Goal: Use online tool/utility: Use online tool/utility

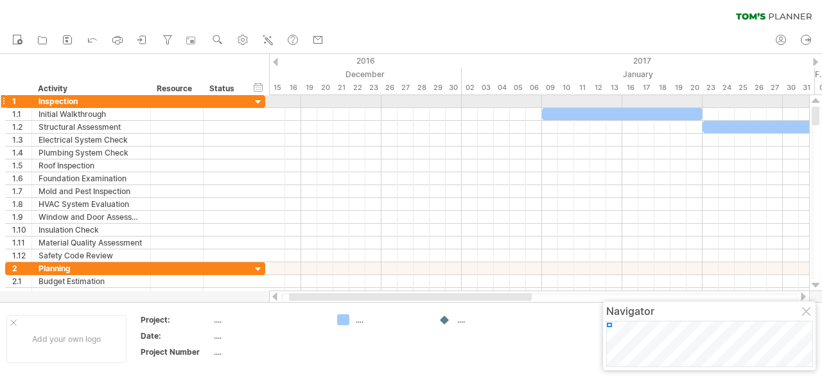
click at [819, 97] on div at bounding box center [816, 101] width 8 height 10
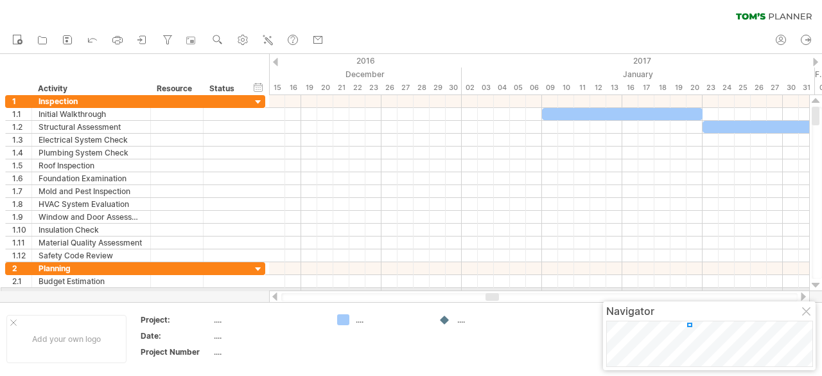
click at [816, 288] on div at bounding box center [816, 285] width 8 height 10
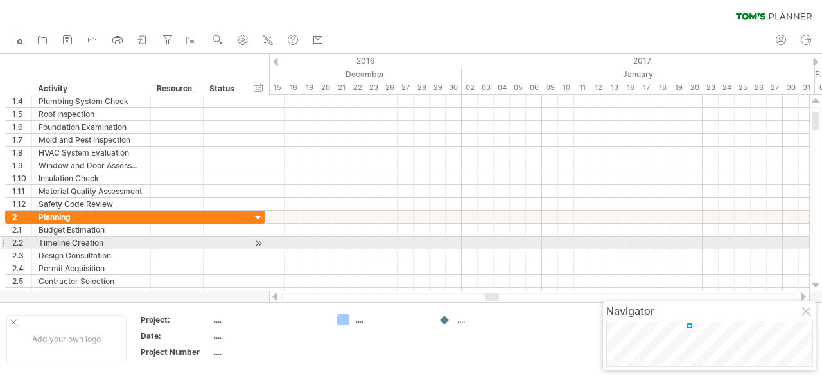
click at [816, 288] on div at bounding box center [816, 285] width 8 height 10
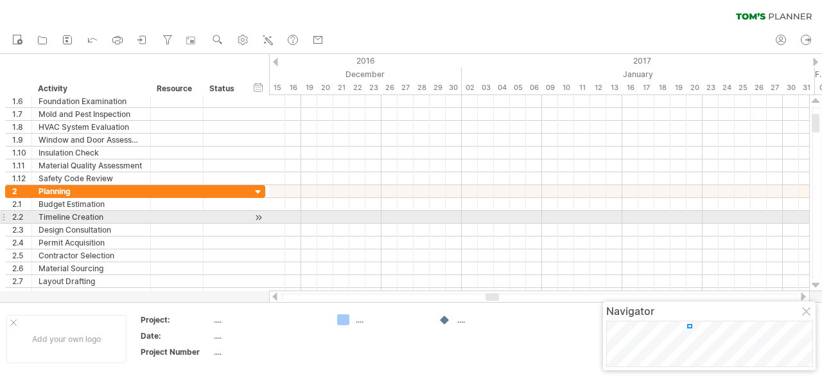
click at [816, 288] on div at bounding box center [816, 285] width 8 height 10
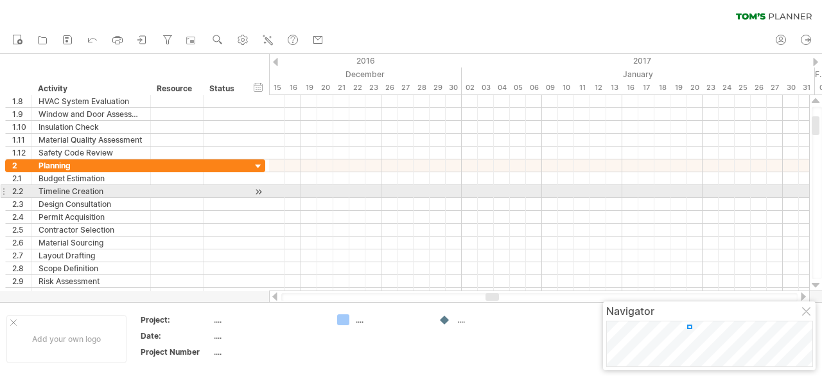
click at [816, 288] on div at bounding box center [816, 285] width 8 height 10
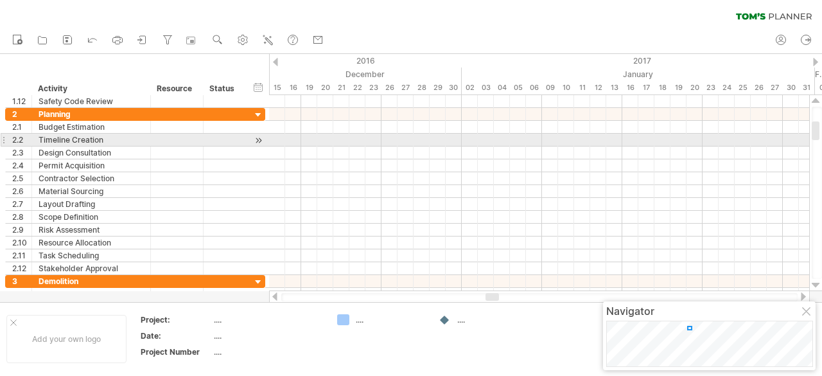
click at [816, 288] on div at bounding box center [816, 285] width 8 height 10
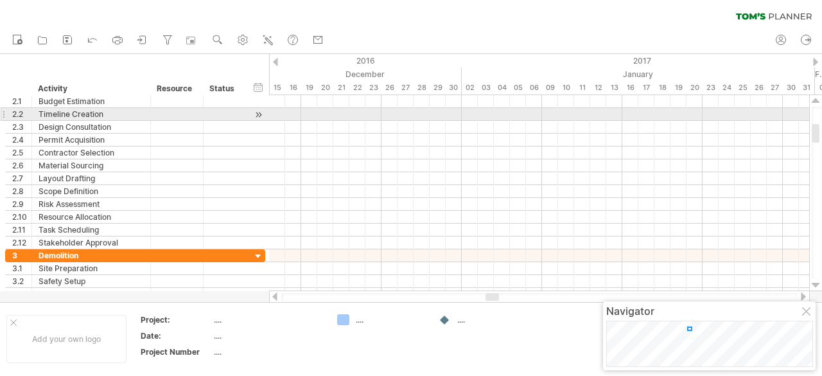
click at [816, 288] on div at bounding box center [816, 285] width 8 height 10
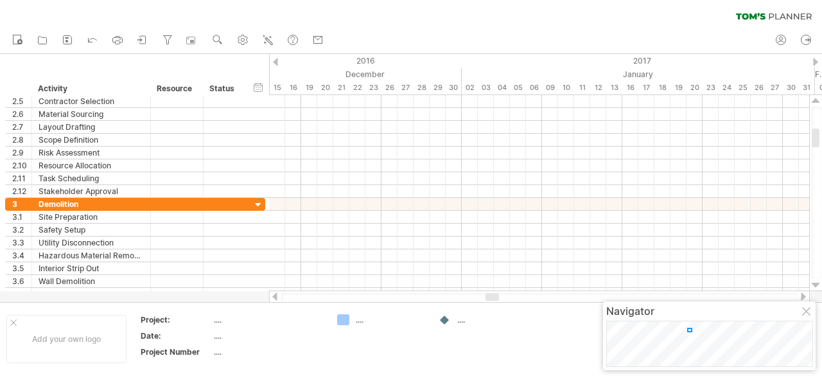
click at [816, 288] on div at bounding box center [816, 285] width 8 height 10
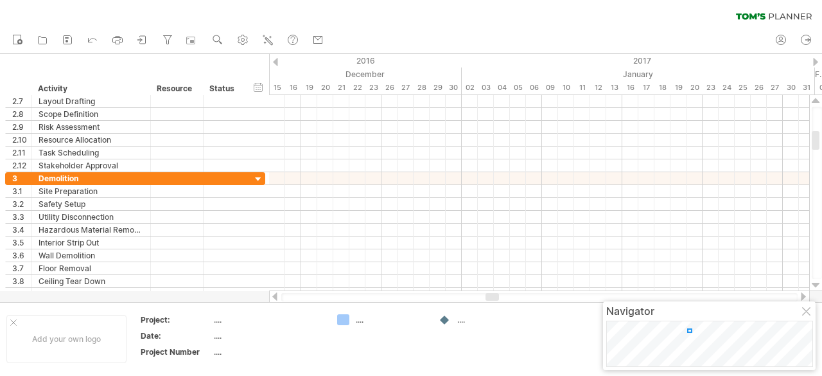
click at [816, 288] on div at bounding box center [816, 285] width 8 height 10
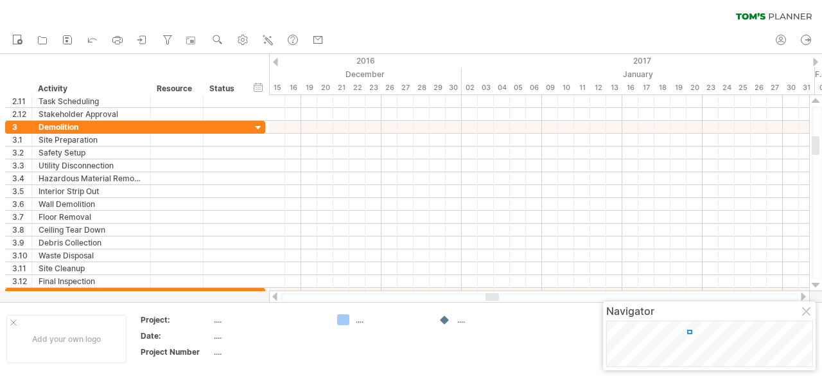
click at [816, 288] on div at bounding box center [816, 285] width 8 height 10
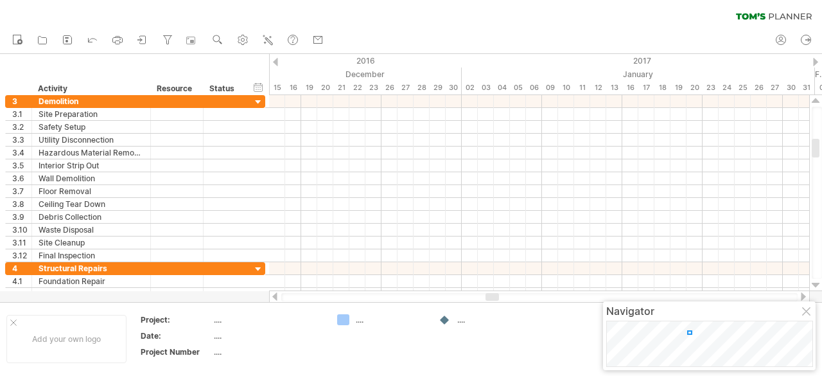
click at [816, 288] on div at bounding box center [816, 285] width 8 height 10
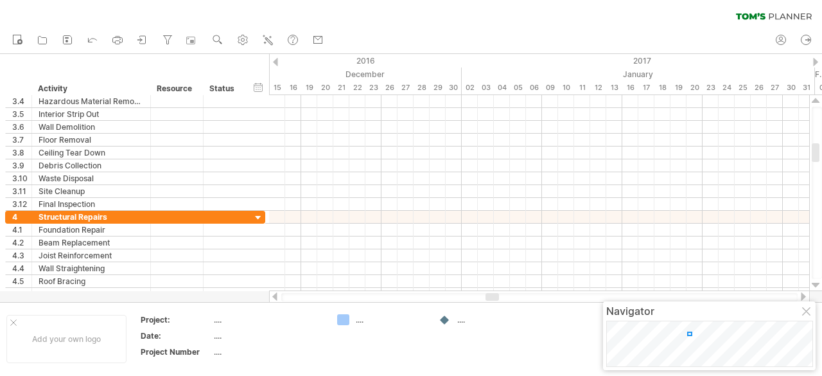
click at [816, 288] on div at bounding box center [816, 285] width 8 height 10
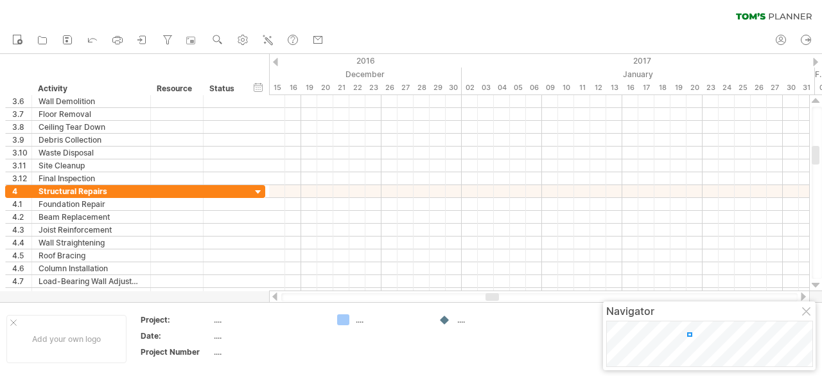
click at [816, 288] on div at bounding box center [816, 285] width 8 height 10
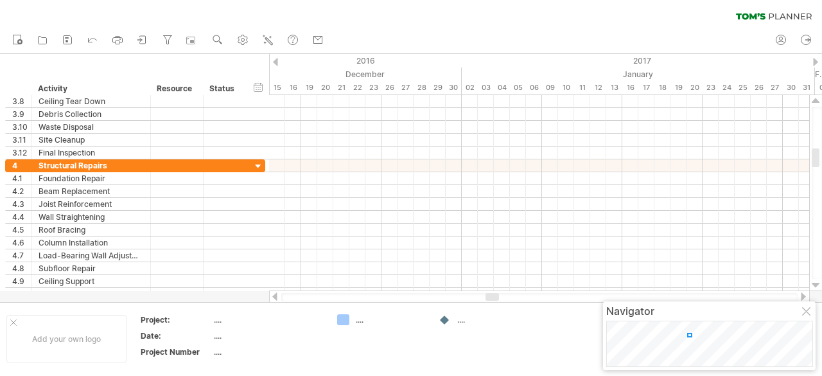
click at [816, 288] on div at bounding box center [816, 285] width 8 height 10
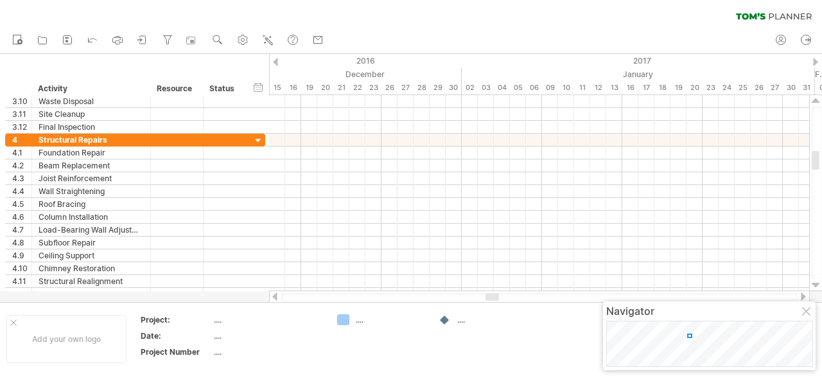
click at [816, 288] on div at bounding box center [816, 285] width 8 height 10
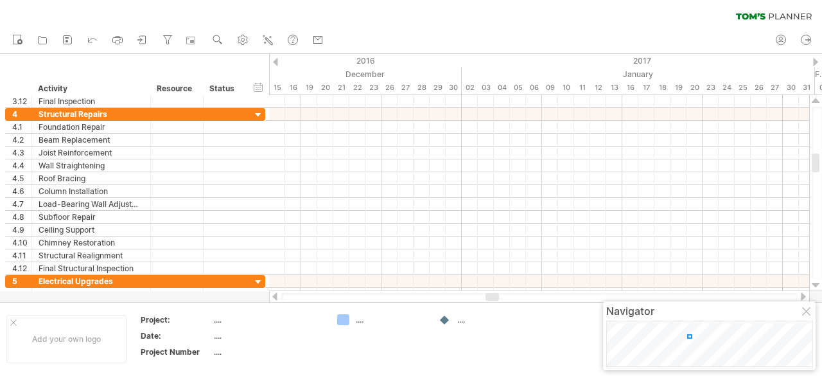
click at [816, 288] on div at bounding box center [816, 285] width 8 height 10
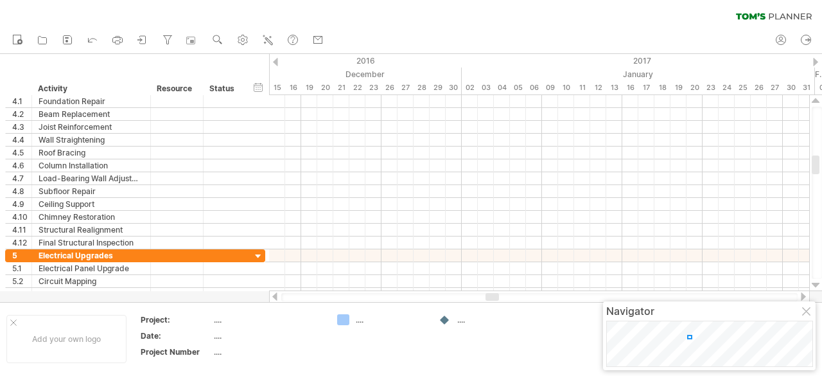
click at [816, 288] on div at bounding box center [816, 285] width 8 height 10
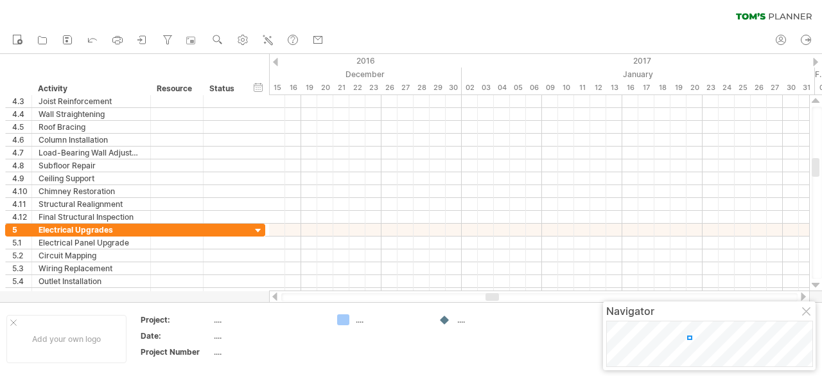
click at [816, 288] on div at bounding box center [816, 285] width 8 height 10
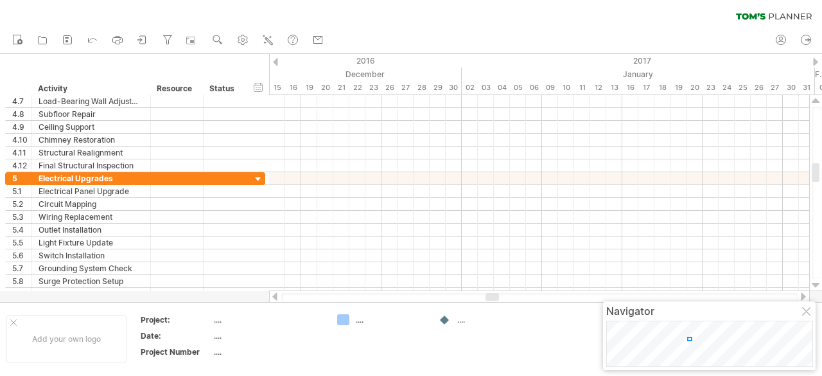
click at [816, 288] on div at bounding box center [816, 285] width 8 height 10
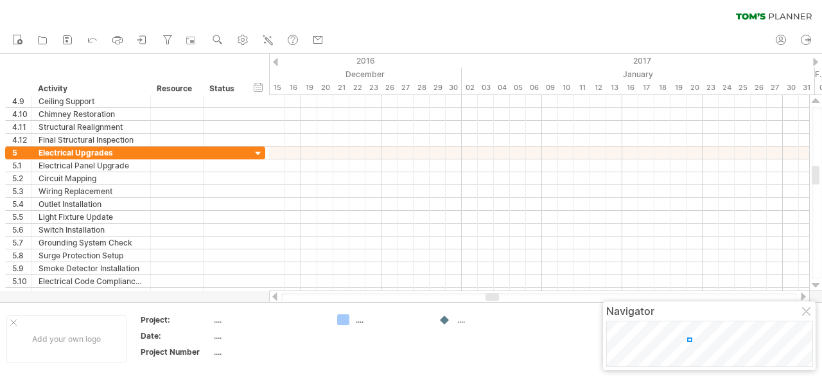
click at [816, 288] on div at bounding box center [816, 285] width 8 height 10
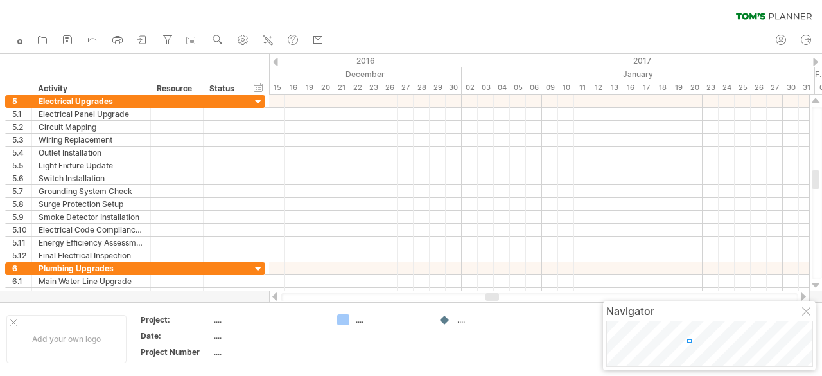
click at [816, 288] on div at bounding box center [816, 285] width 8 height 10
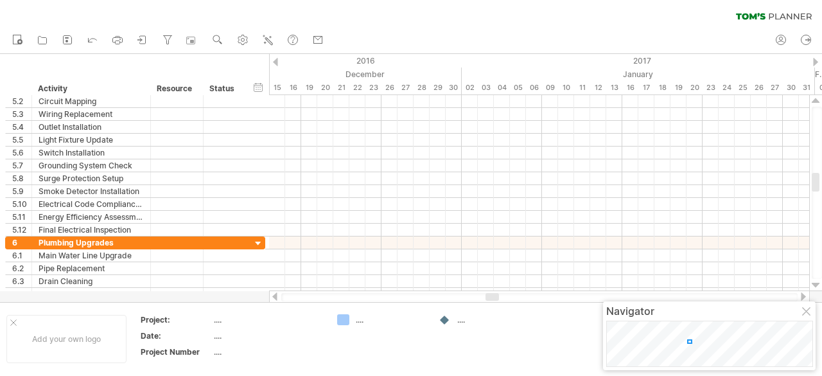
click at [816, 288] on div at bounding box center [816, 285] width 8 height 10
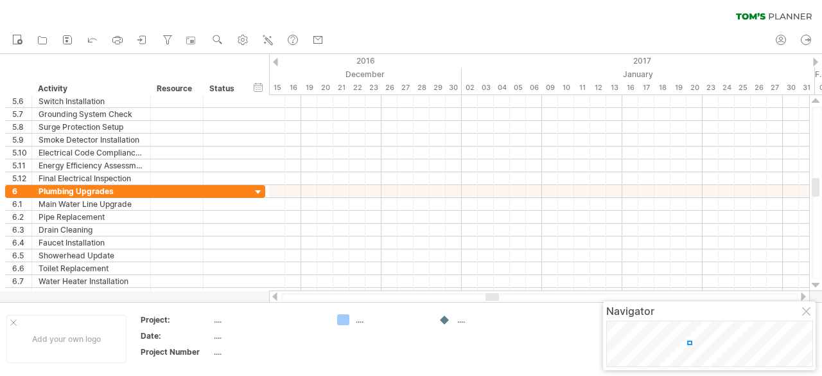
click at [816, 288] on div at bounding box center [816, 285] width 8 height 10
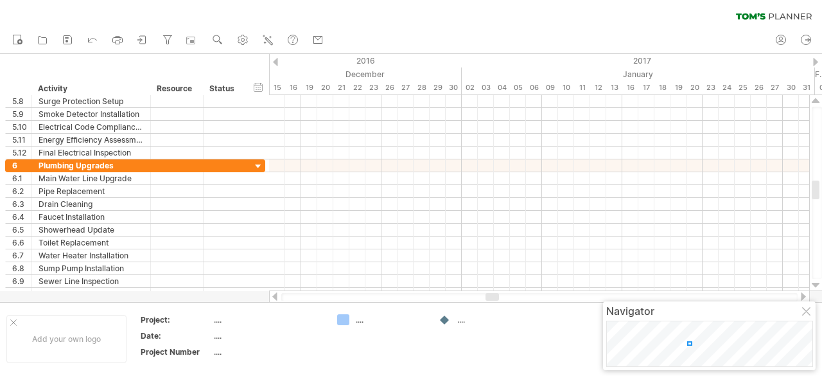
click at [816, 288] on div at bounding box center [816, 285] width 8 height 10
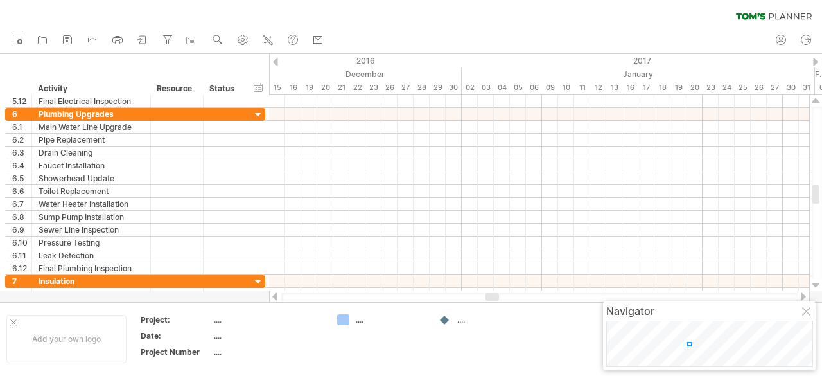
click at [816, 288] on div at bounding box center [816, 285] width 8 height 10
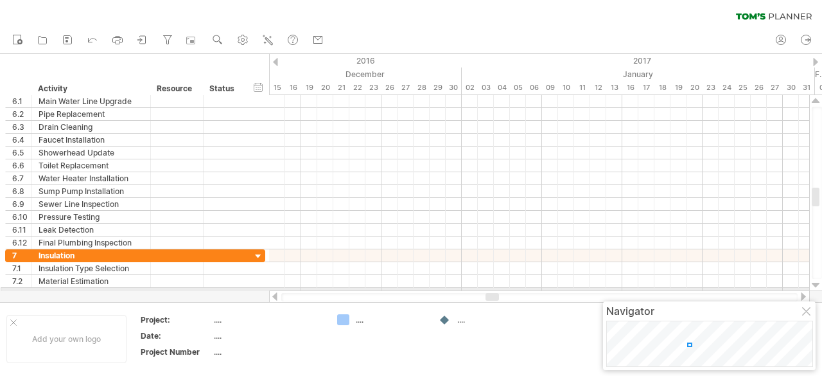
click at [816, 288] on div at bounding box center [816, 285] width 8 height 10
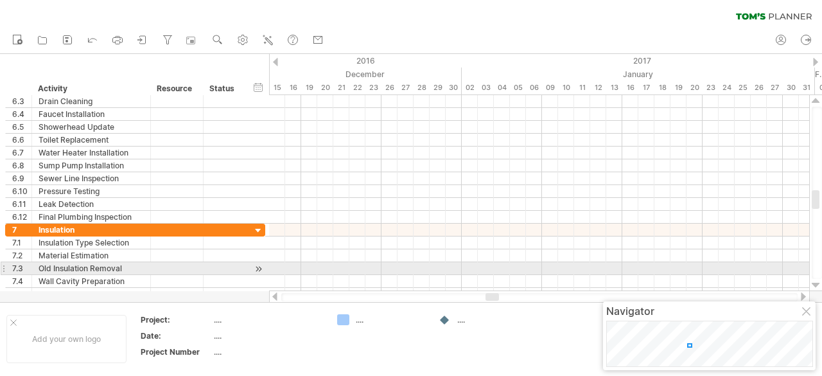
click at [816, 288] on div at bounding box center [816, 285] width 8 height 10
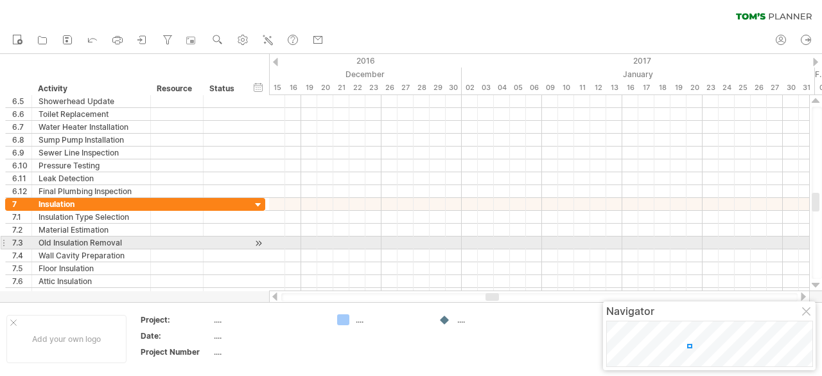
click at [816, 288] on div at bounding box center [816, 285] width 8 height 10
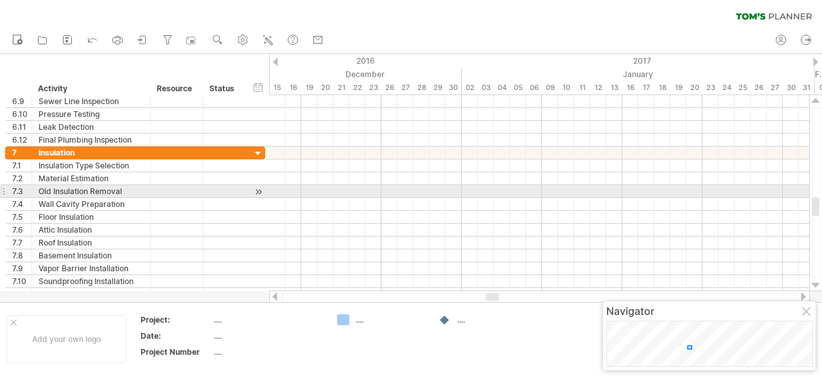
click at [816, 288] on div at bounding box center [816, 285] width 8 height 10
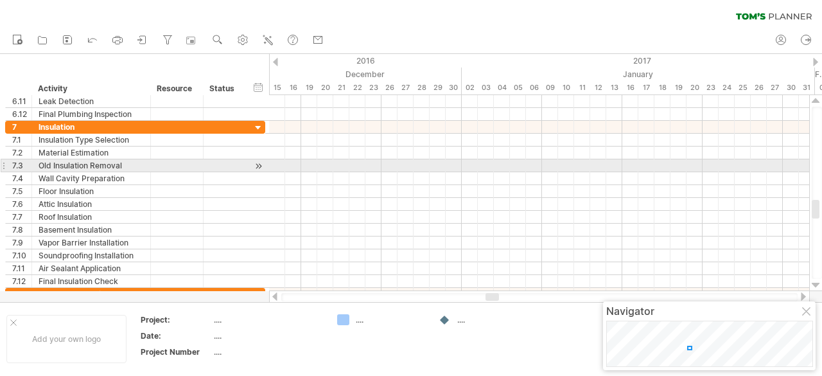
click at [816, 288] on div at bounding box center [816, 285] width 8 height 10
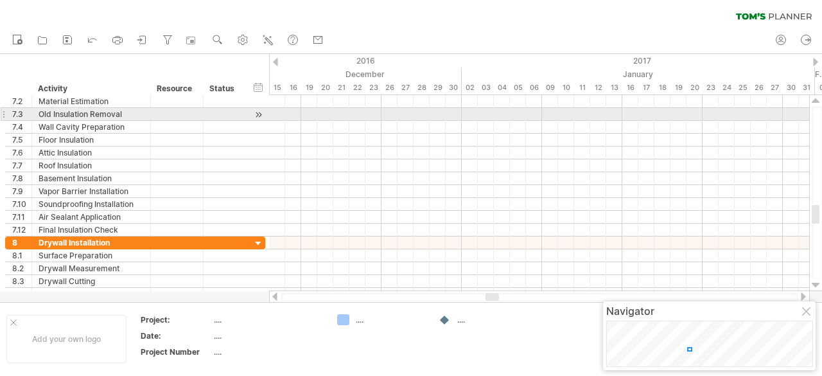
click at [816, 288] on div at bounding box center [816, 285] width 8 height 10
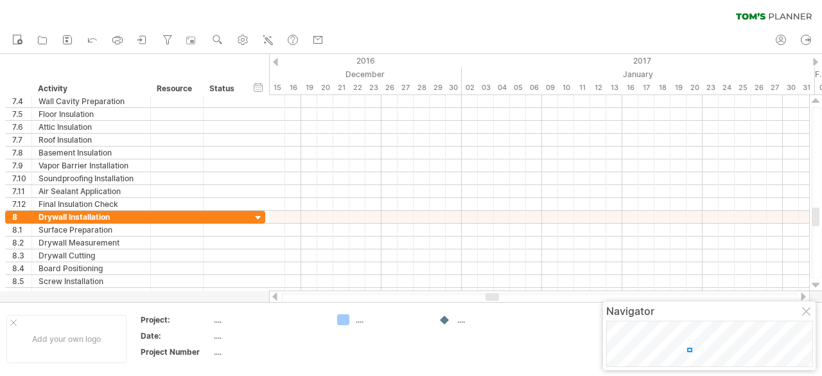
click at [816, 288] on div at bounding box center [816, 285] width 8 height 10
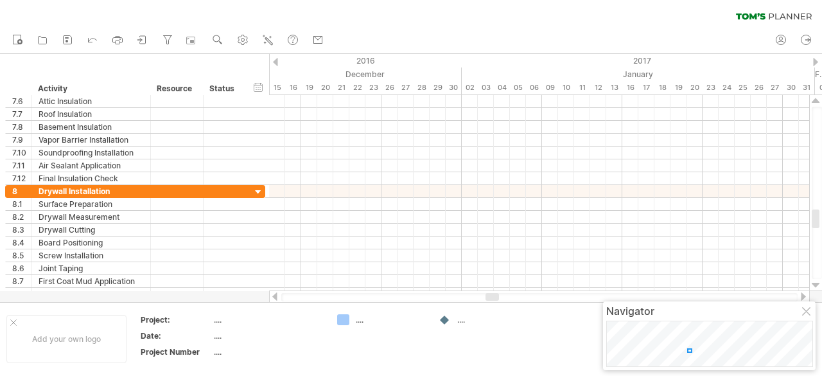
click at [816, 288] on div at bounding box center [816, 285] width 8 height 10
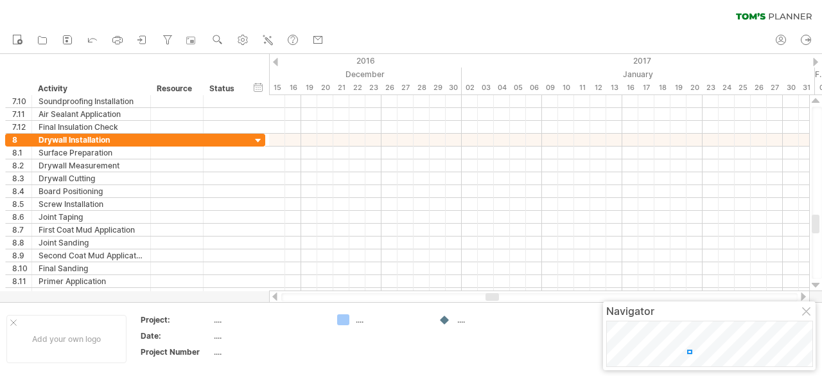
click at [816, 288] on div at bounding box center [816, 285] width 8 height 10
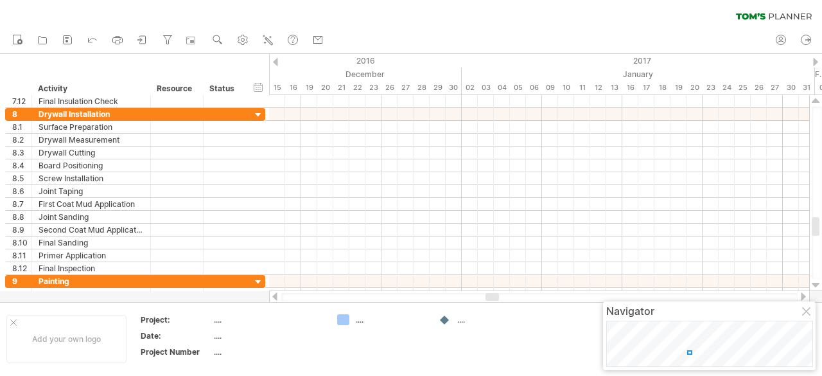
click at [816, 288] on div at bounding box center [816, 285] width 8 height 10
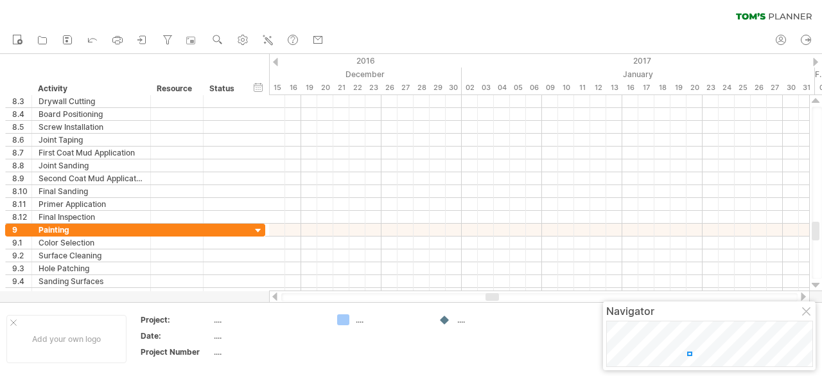
click at [816, 288] on div at bounding box center [816, 285] width 8 height 10
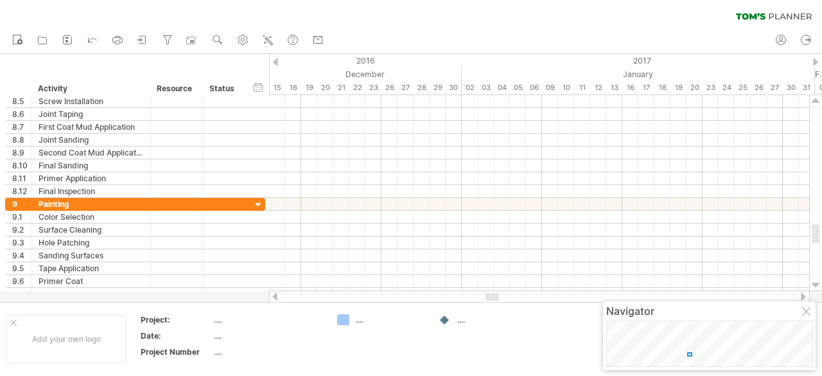
click at [816, 288] on div at bounding box center [816, 285] width 8 height 10
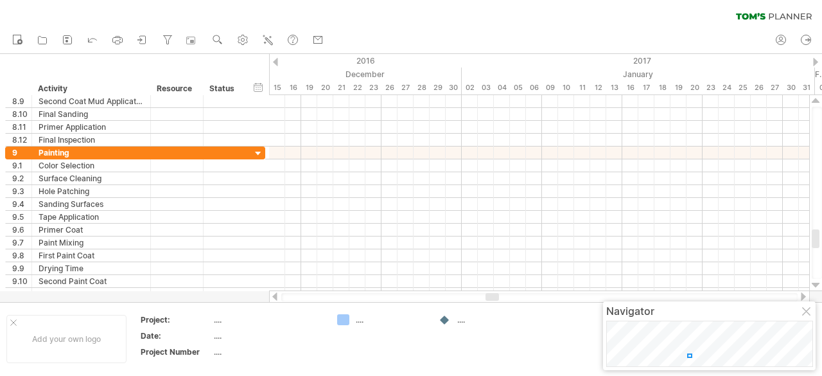
click at [816, 288] on div at bounding box center [816, 285] width 8 height 10
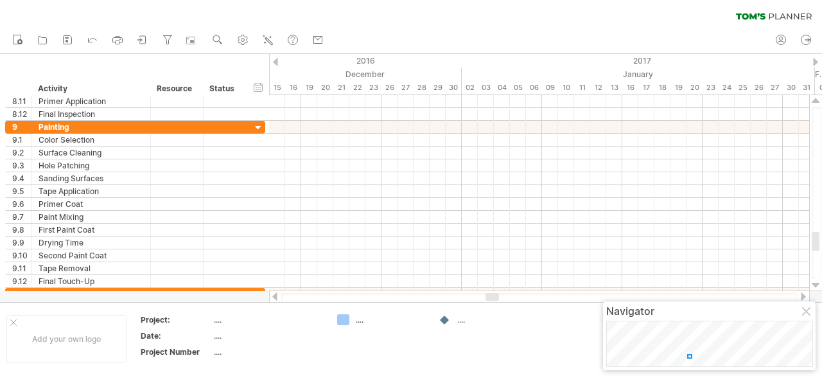
click at [816, 288] on div at bounding box center [816, 285] width 8 height 10
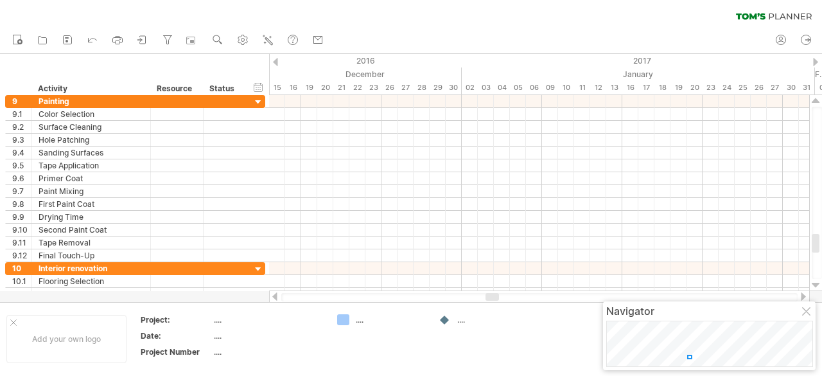
click at [816, 288] on div at bounding box center [816, 285] width 8 height 10
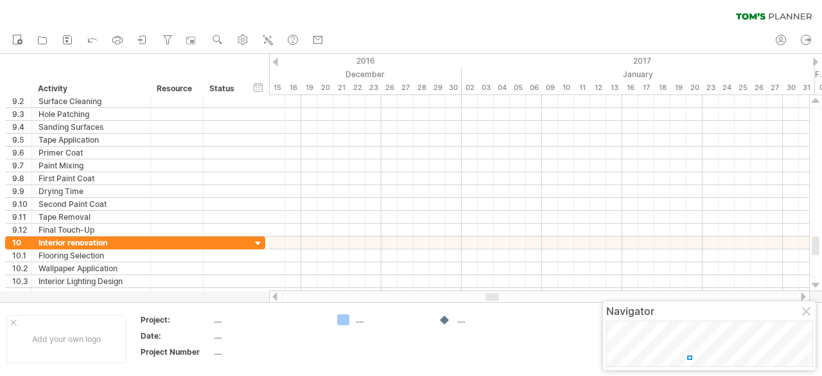
click at [816, 288] on div at bounding box center [816, 285] width 8 height 10
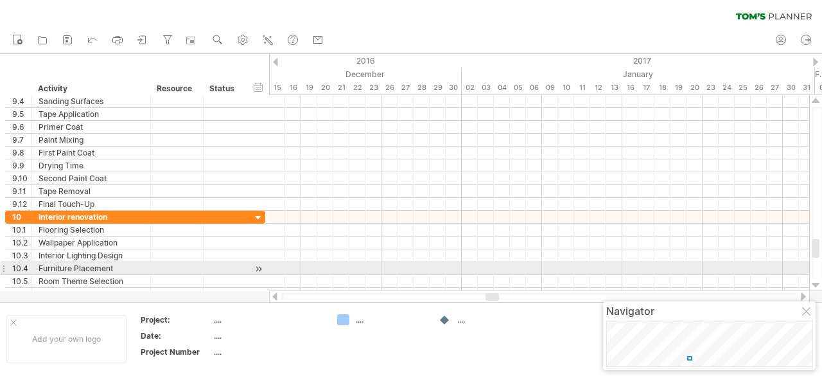
click at [816, 288] on div at bounding box center [816, 285] width 8 height 10
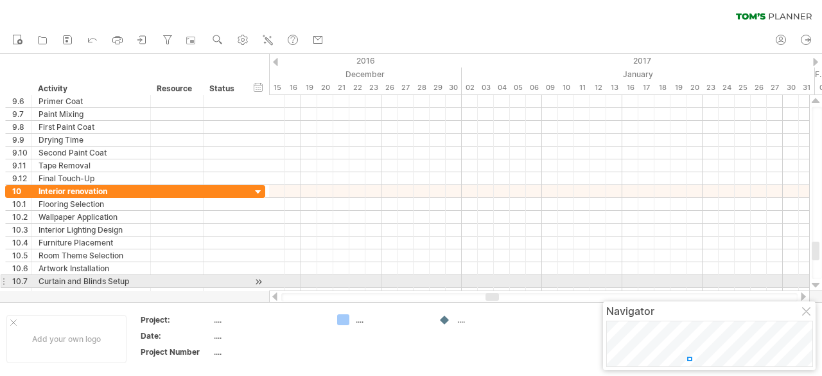
click at [816, 286] on div at bounding box center [816, 285] width 8 height 10
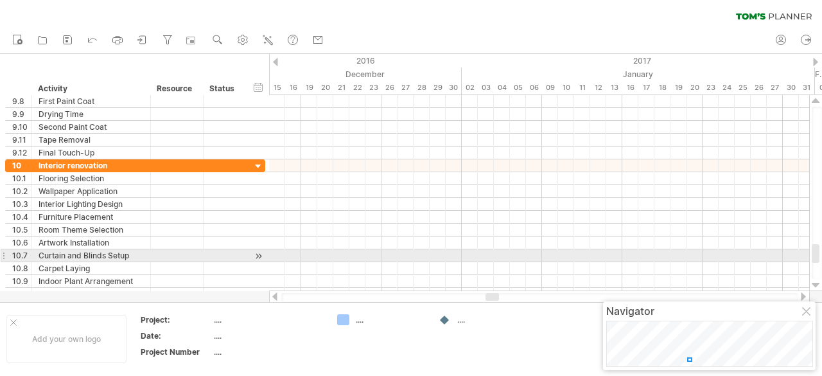
click at [816, 286] on div at bounding box center [816, 285] width 8 height 10
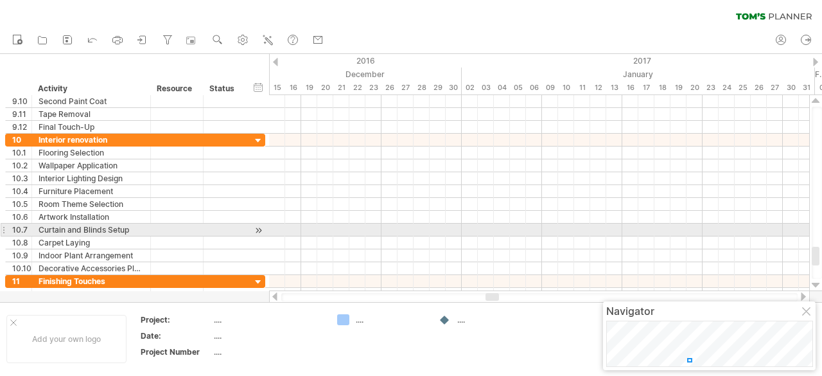
click at [816, 286] on div at bounding box center [816, 285] width 8 height 10
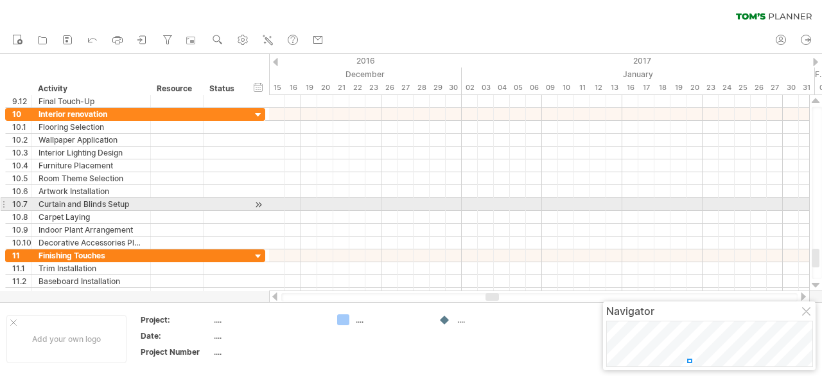
click at [816, 286] on div at bounding box center [816, 285] width 8 height 10
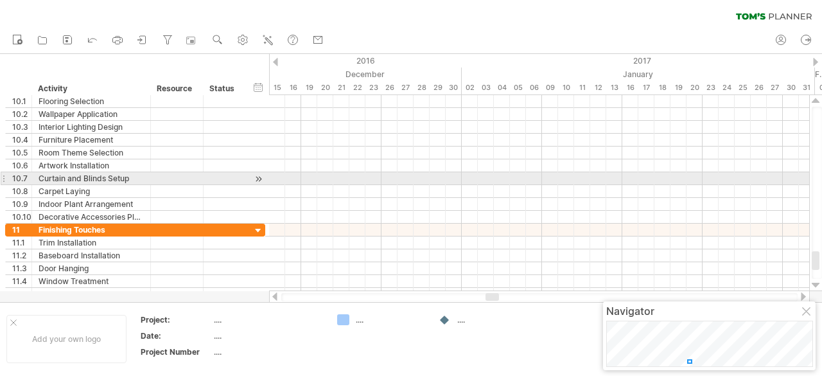
click at [816, 286] on div at bounding box center [816, 285] width 8 height 10
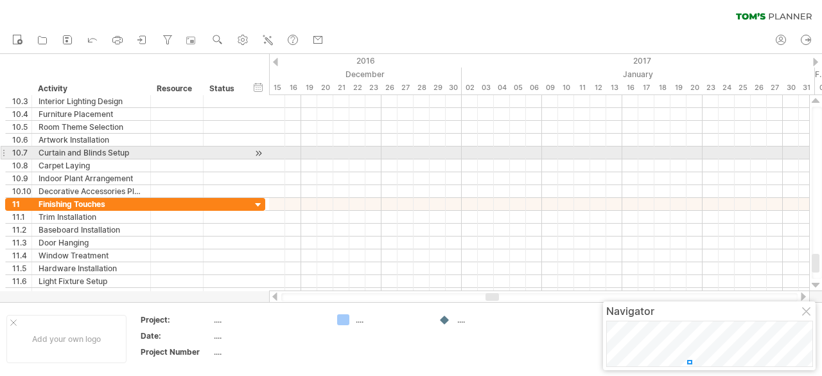
click at [816, 286] on div at bounding box center [816, 285] width 8 height 10
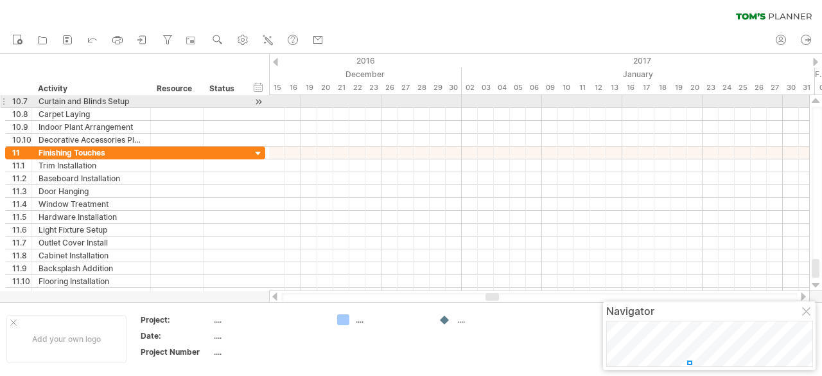
click at [816, 286] on div at bounding box center [816, 285] width 8 height 10
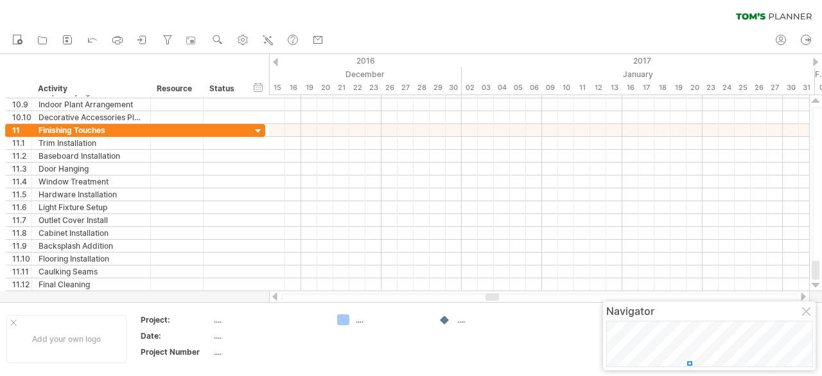
click at [816, 286] on div at bounding box center [816, 285] width 8 height 10
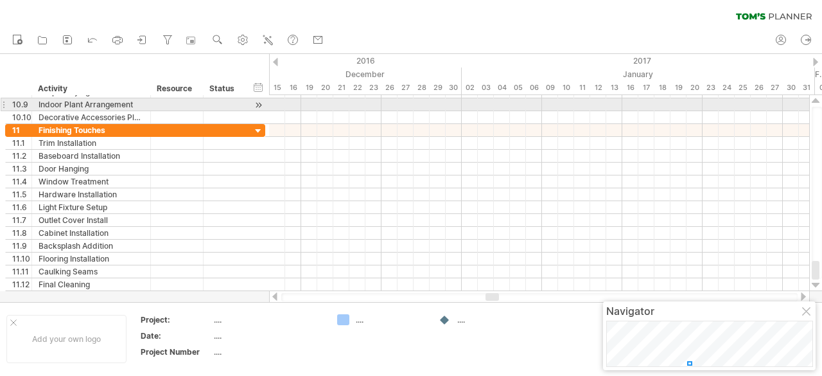
click at [814, 100] on div at bounding box center [816, 101] width 8 height 10
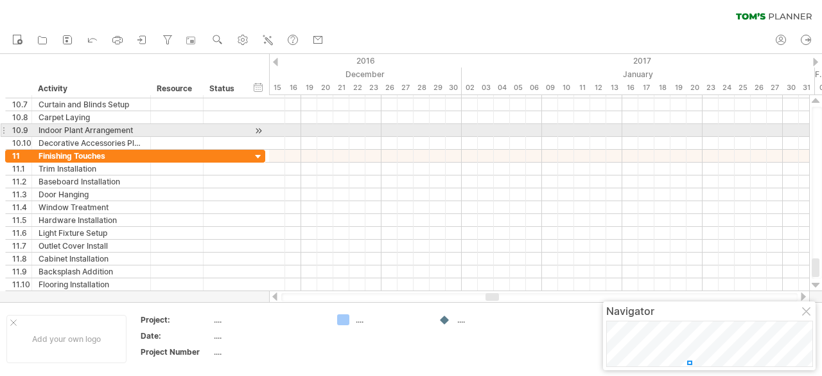
click at [814, 100] on div at bounding box center [816, 101] width 8 height 10
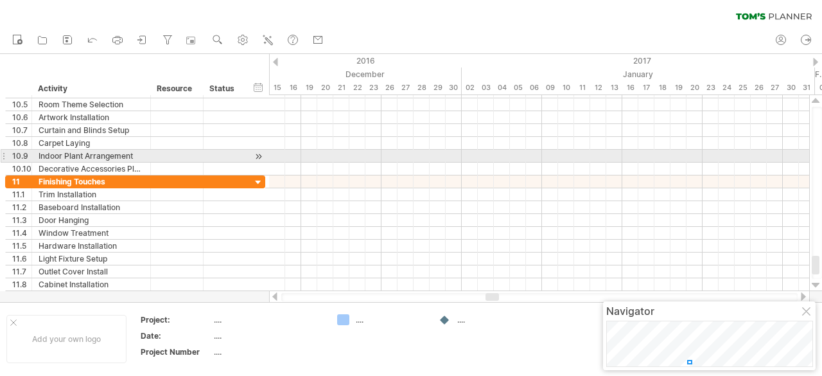
click at [814, 100] on div at bounding box center [816, 101] width 8 height 10
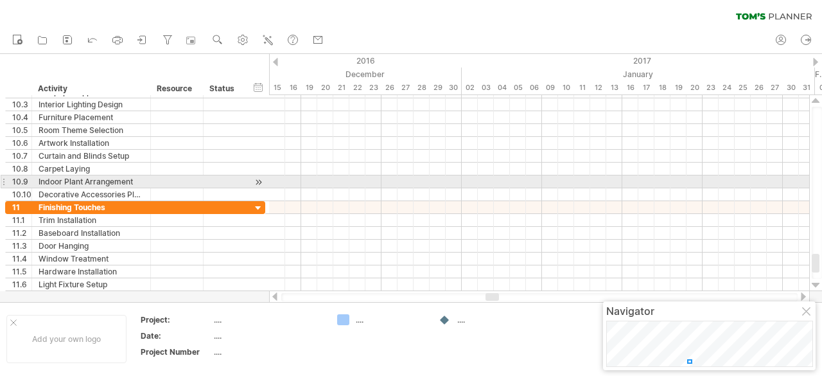
click at [814, 100] on div at bounding box center [816, 101] width 8 height 10
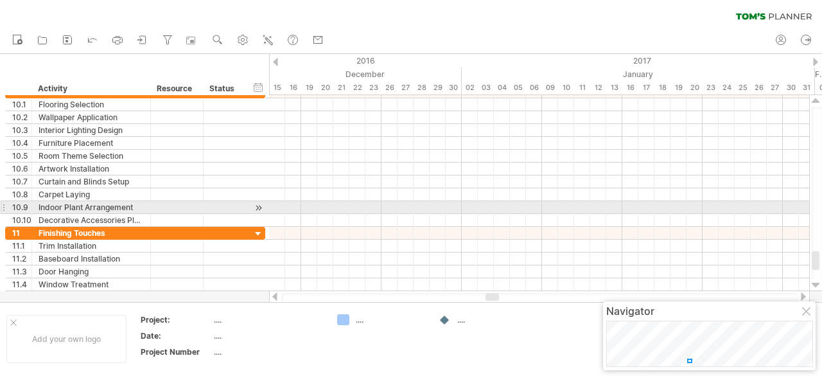
click at [814, 100] on div at bounding box center [816, 101] width 8 height 10
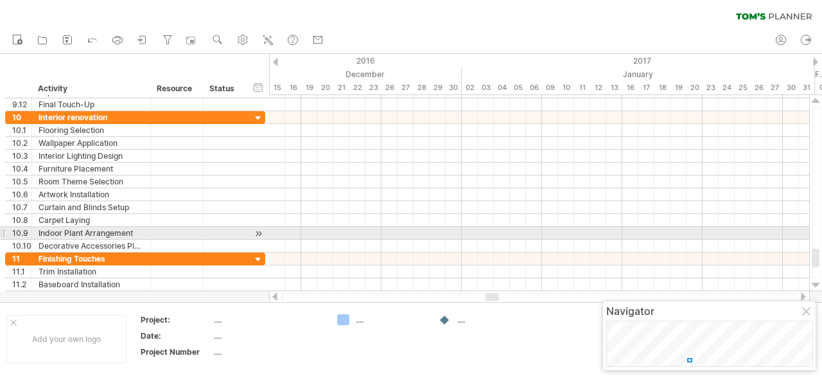
click at [814, 100] on div at bounding box center [816, 101] width 8 height 10
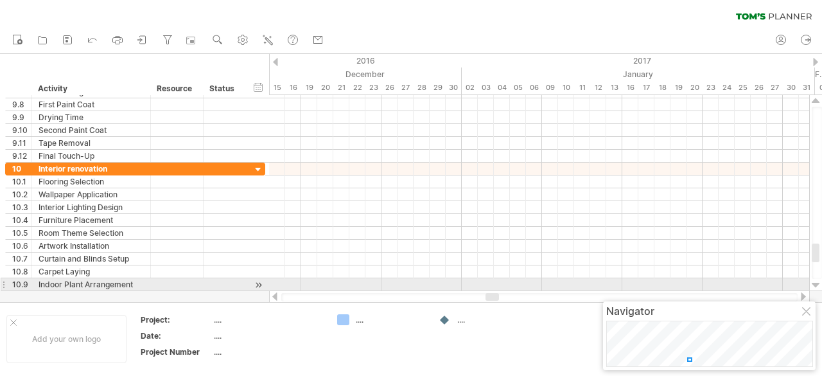
click at [814, 100] on div at bounding box center [816, 101] width 8 height 10
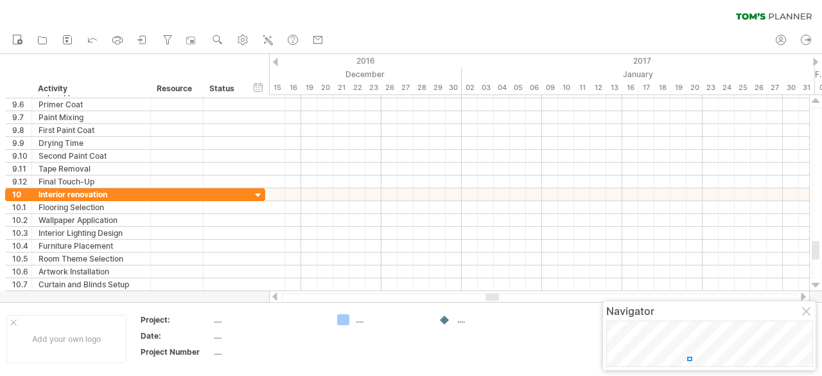
click at [814, 100] on div at bounding box center [816, 101] width 8 height 10
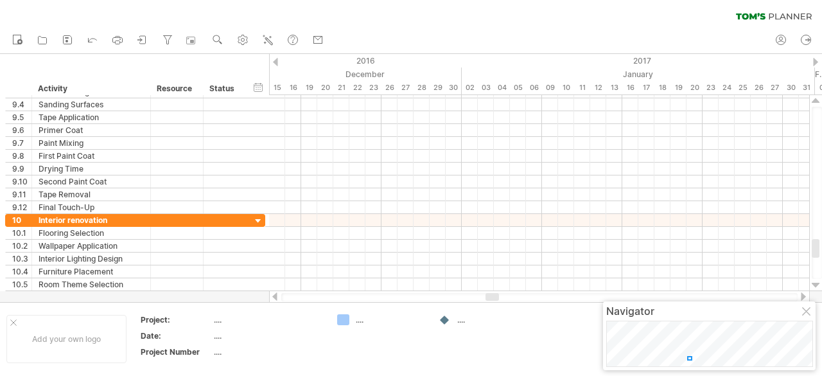
click at [814, 100] on div at bounding box center [816, 101] width 8 height 10
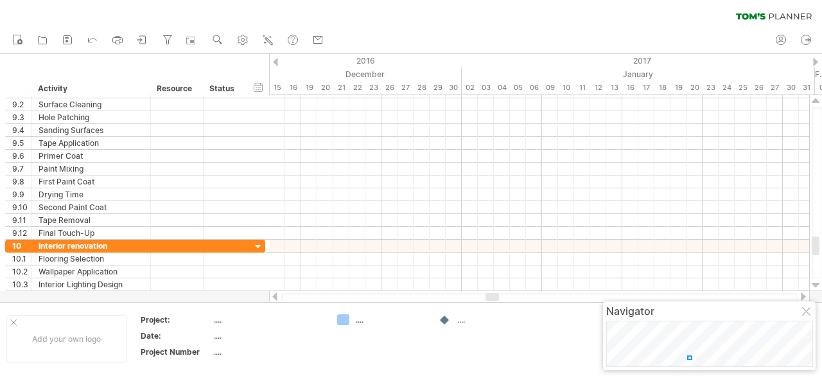
click at [814, 100] on div at bounding box center [816, 101] width 8 height 10
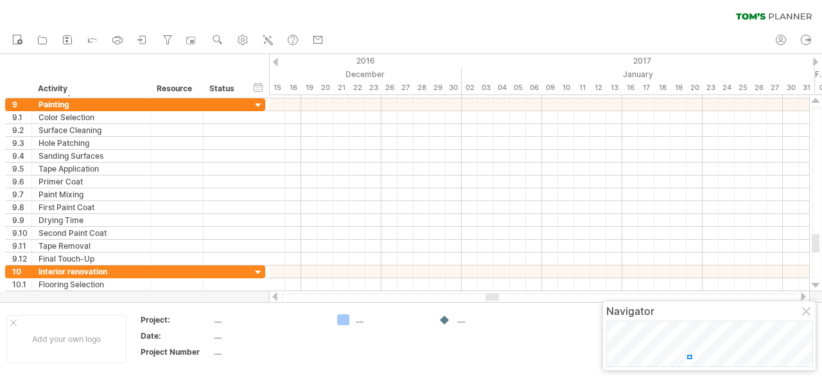
click at [814, 100] on div at bounding box center [816, 101] width 8 height 10
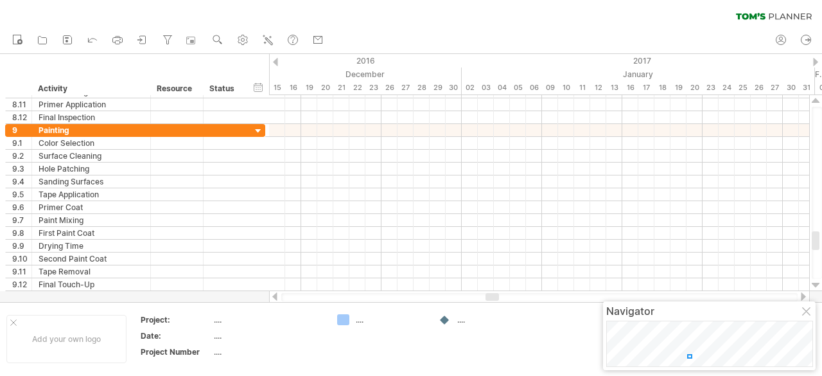
click at [814, 100] on div at bounding box center [816, 101] width 8 height 10
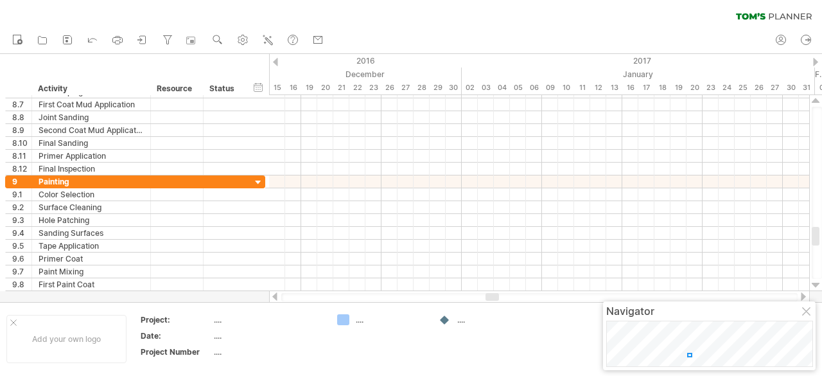
click at [814, 100] on div at bounding box center [816, 101] width 8 height 10
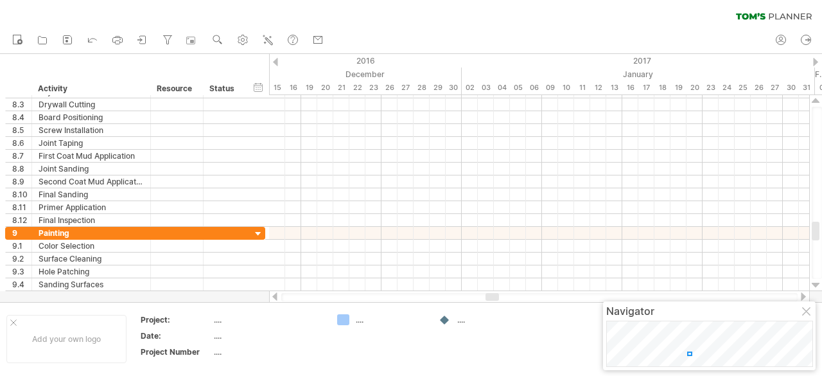
click at [814, 100] on div at bounding box center [816, 101] width 8 height 10
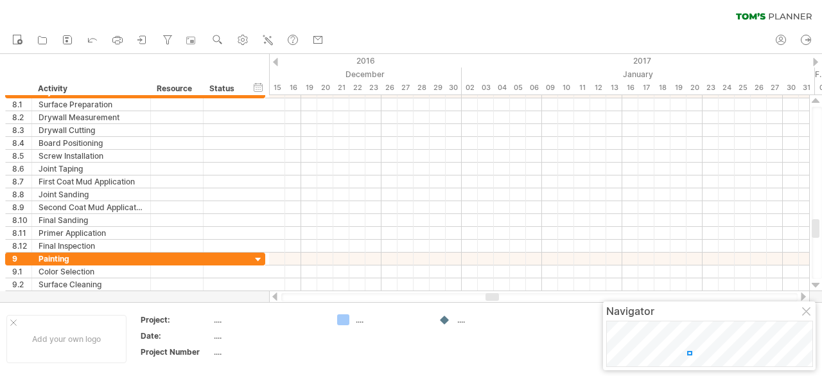
click at [814, 100] on div at bounding box center [816, 101] width 8 height 10
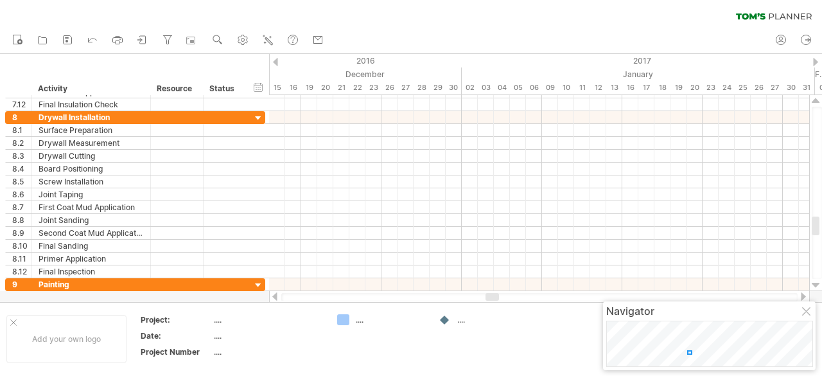
click at [814, 100] on div at bounding box center [816, 101] width 8 height 10
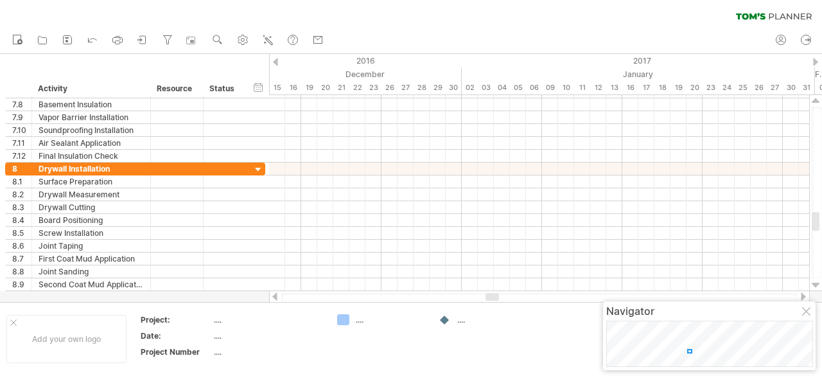
click at [814, 100] on div at bounding box center [816, 101] width 8 height 10
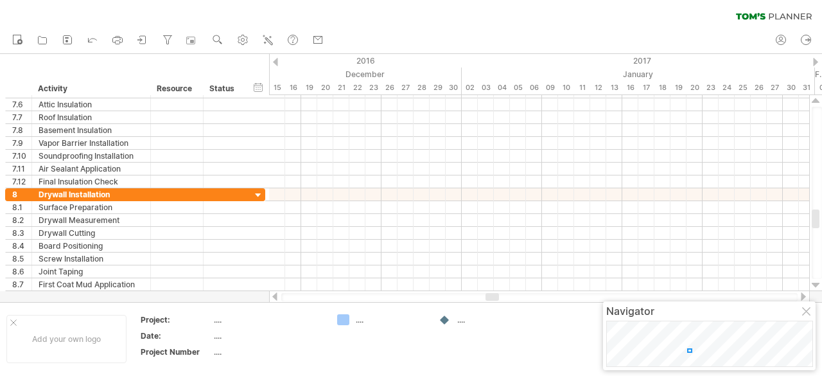
click at [814, 100] on div at bounding box center [816, 101] width 8 height 10
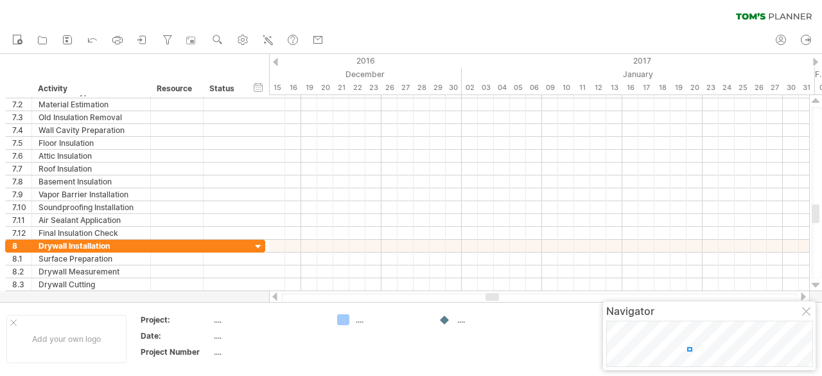
click at [814, 100] on div at bounding box center [816, 101] width 8 height 10
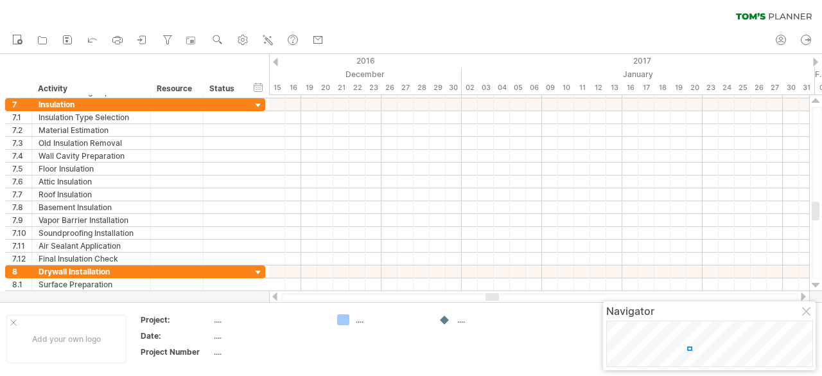
click at [814, 100] on div at bounding box center [816, 101] width 8 height 10
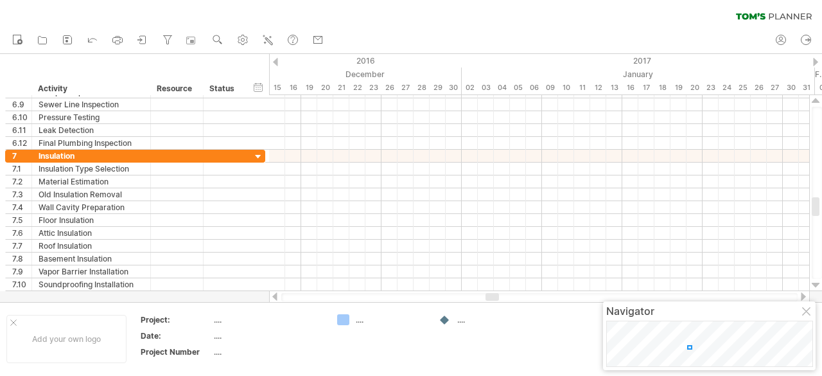
click at [814, 100] on div at bounding box center [816, 101] width 8 height 10
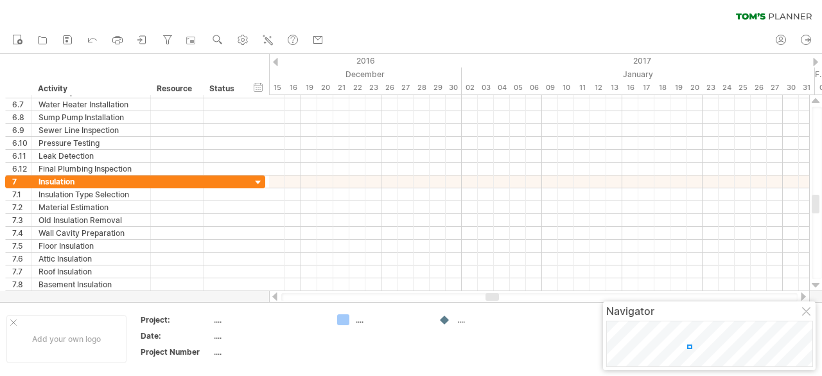
click at [814, 100] on div at bounding box center [816, 101] width 8 height 10
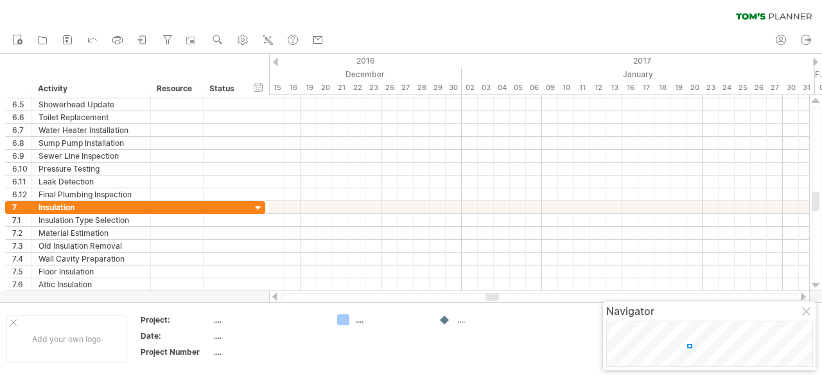
click at [814, 100] on div at bounding box center [816, 101] width 8 height 10
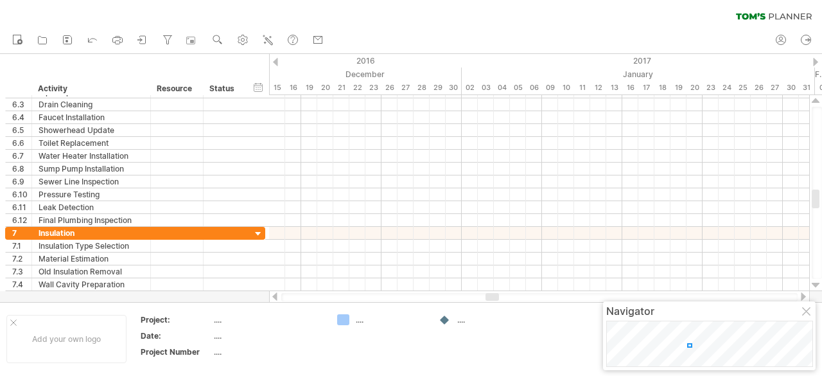
click at [814, 100] on div at bounding box center [816, 101] width 8 height 10
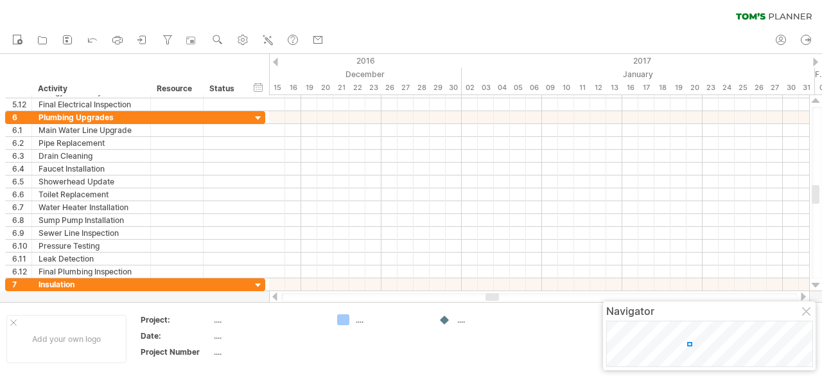
click at [814, 100] on div at bounding box center [816, 101] width 8 height 10
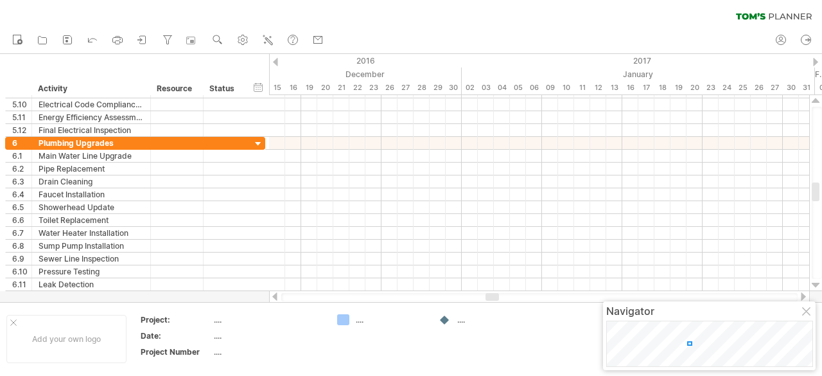
click at [814, 100] on div at bounding box center [816, 101] width 8 height 10
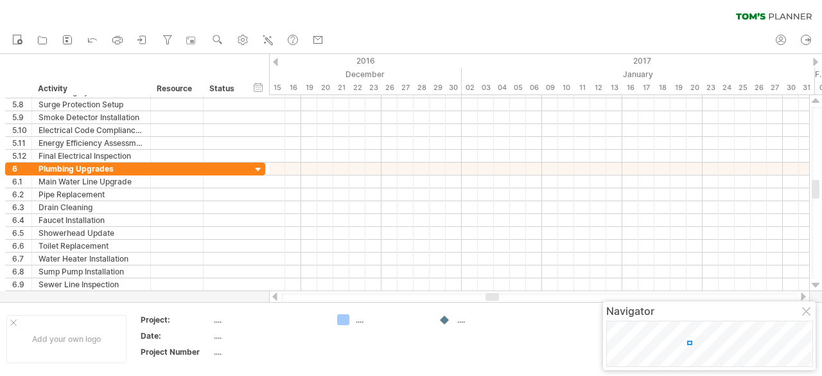
click at [814, 100] on div at bounding box center [816, 101] width 8 height 10
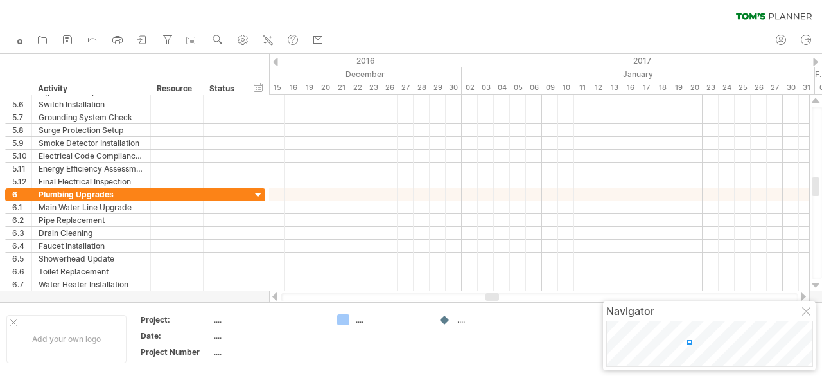
click at [814, 100] on div at bounding box center [816, 101] width 8 height 10
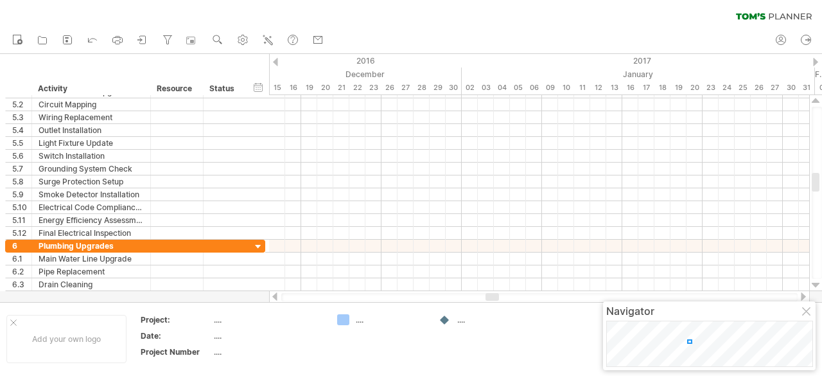
click at [814, 100] on div at bounding box center [816, 101] width 8 height 10
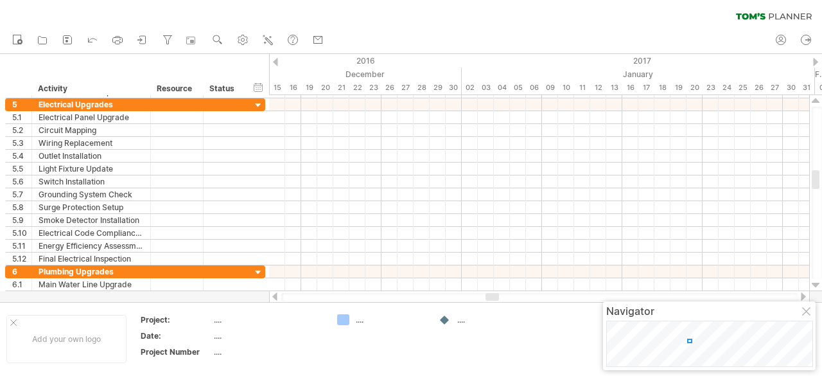
click at [814, 100] on div at bounding box center [816, 101] width 8 height 10
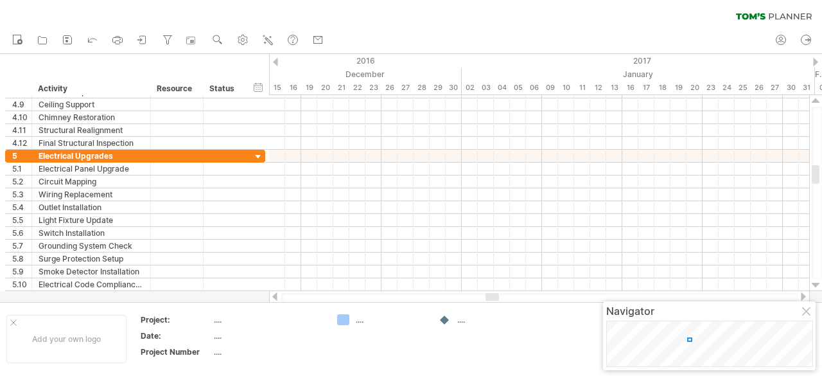
click at [814, 100] on div at bounding box center [816, 101] width 8 height 10
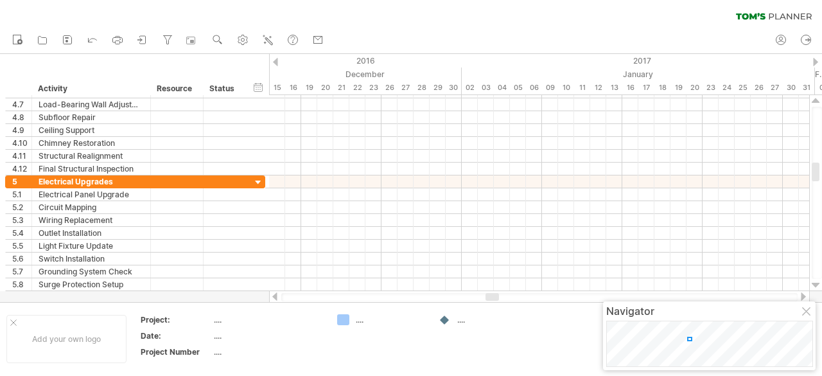
click at [814, 100] on div at bounding box center [816, 101] width 8 height 10
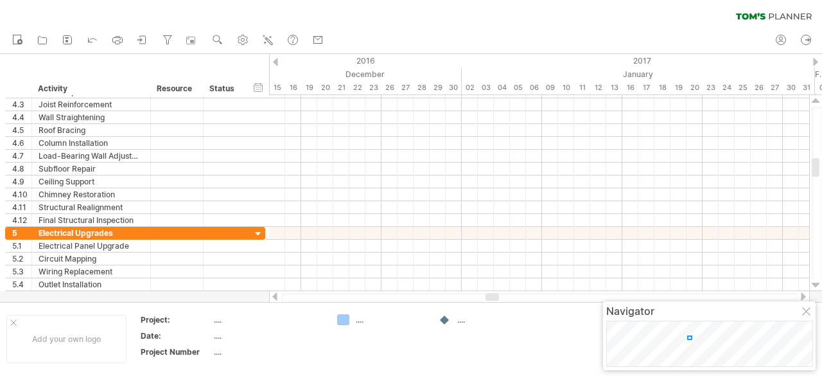
click at [814, 100] on div at bounding box center [816, 101] width 8 height 10
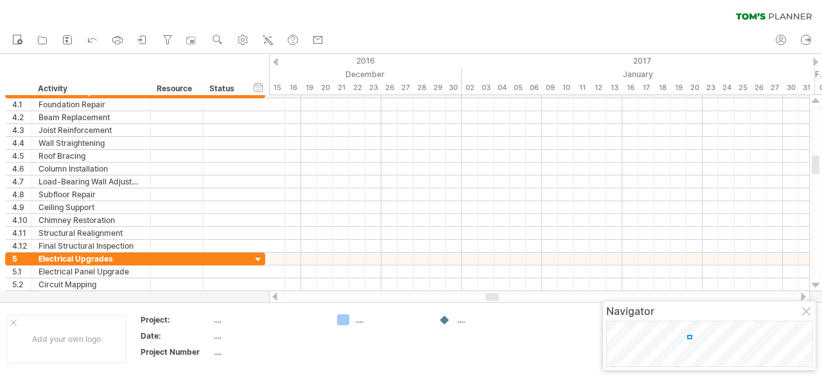
click at [814, 100] on div at bounding box center [816, 101] width 8 height 10
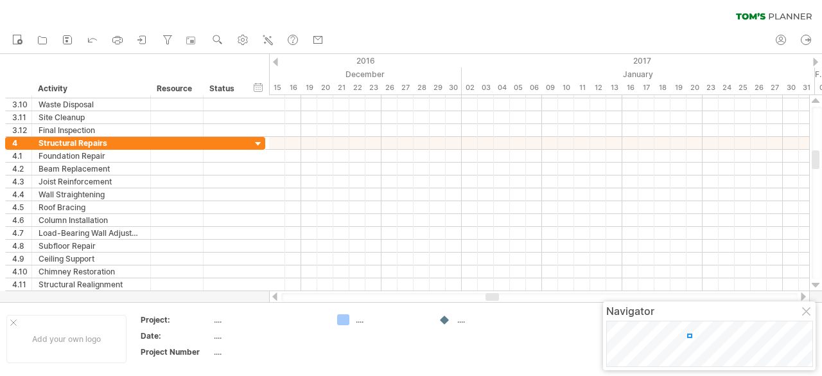
click at [814, 100] on div at bounding box center [816, 101] width 8 height 10
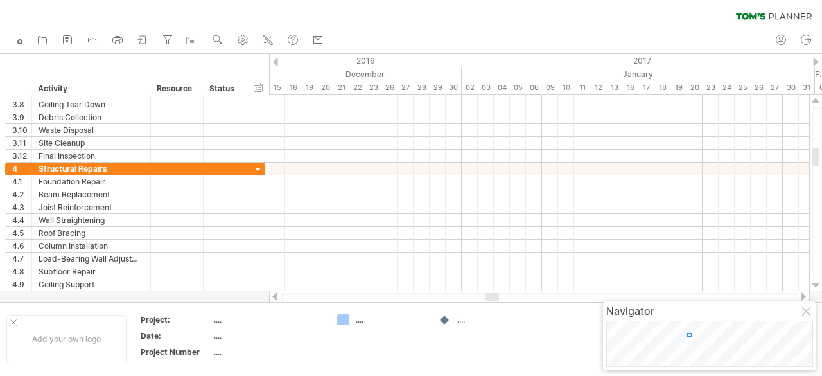
click at [814, 100] on div at bounding box center [816, 101] width 8 height 10
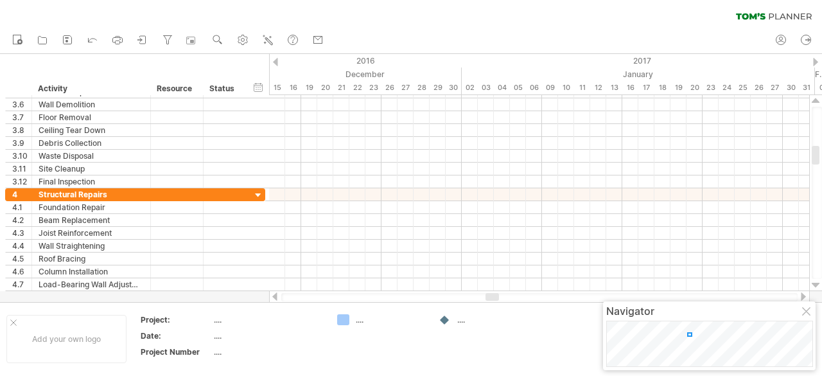
click at [814, 100] on div at bounding box center [816, 101] width 8 height 10
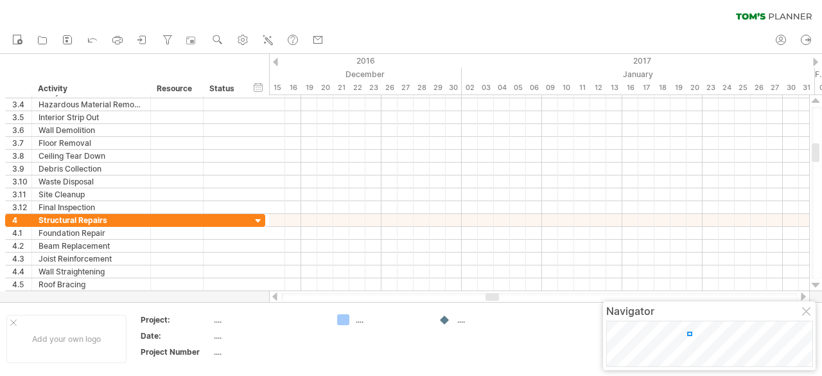
click at [814, 100] on div at bounding box center [816, 101] width 8 height 10
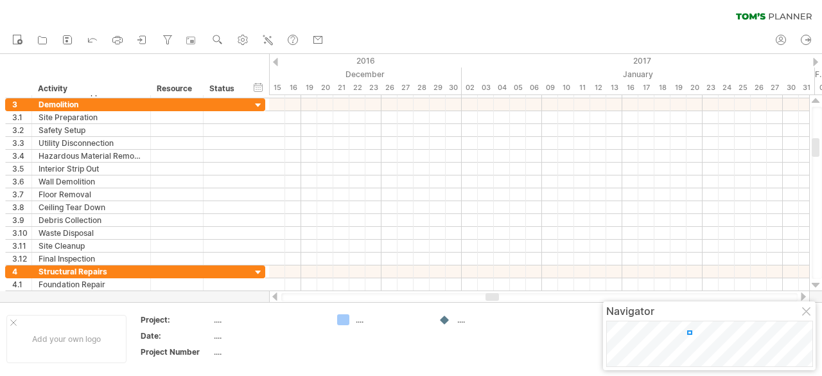
click at [814, 100] on div at bounding box center [816, 101] width 8 height 10
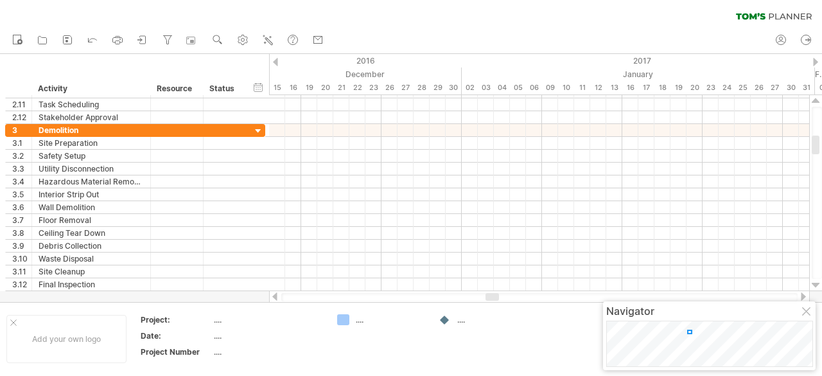
click at [814, 100] on div at bounding box center [816, 101] width 8 height 10
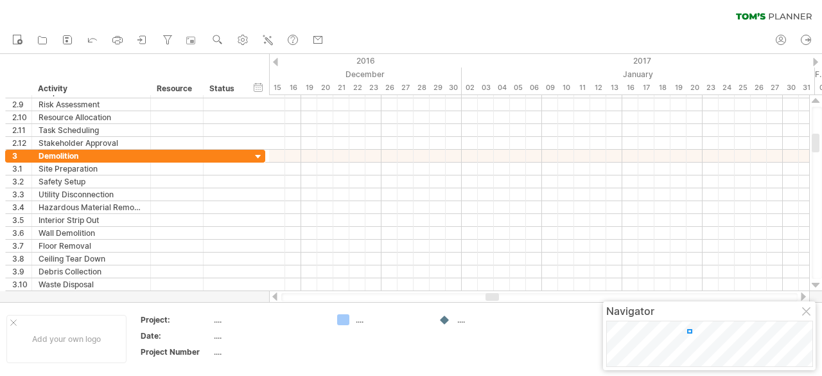
click at [814, 100] on div at bounding box center [816, 101] width 8 height 10
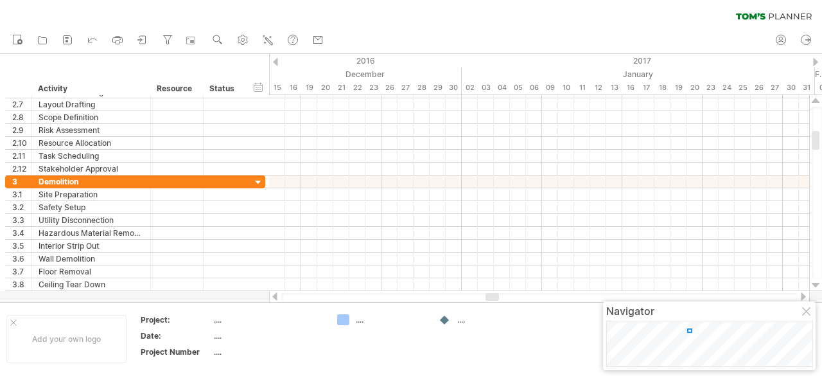
click at [814, 100] on div at bounding box center [816, 101] width 8 height 10
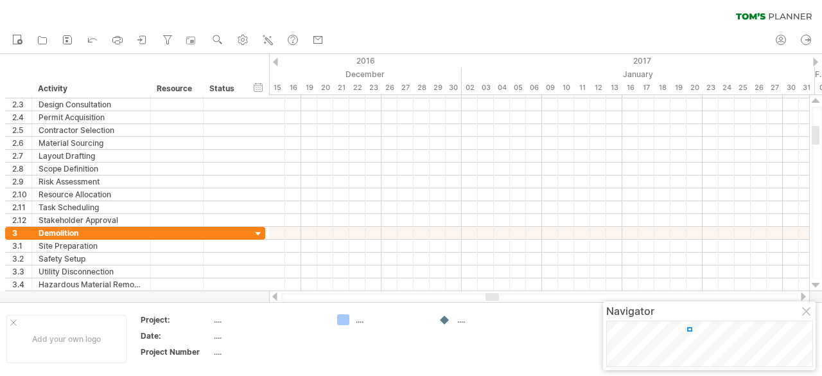
click at [814, 100] on div at bounding box center [816, 101] width 8 height 10
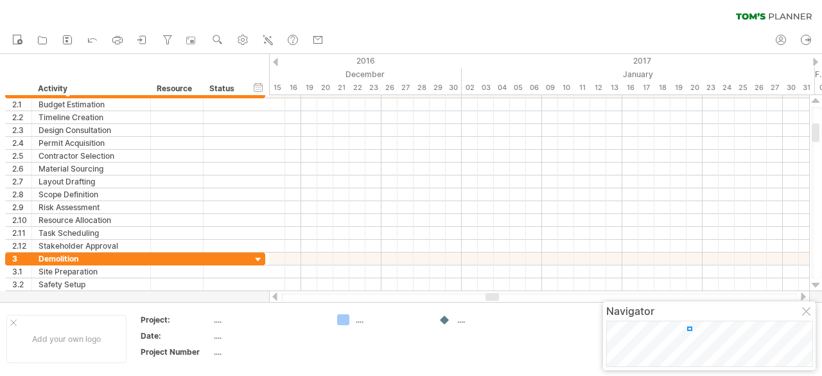
click at [814, 100] on div at bounding box center [816, 101] width 8 height 10
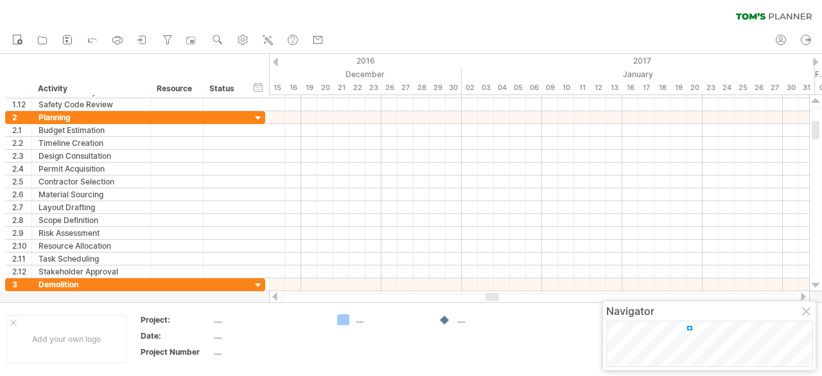
click at [814, 100] on div at bounding box center [816, 101] width 8 height 10
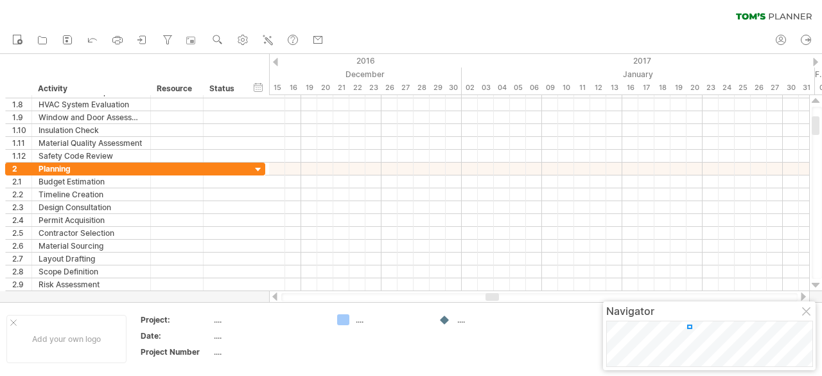
click at [814, 100] on div at bounding box center [816, 101] width 8 height 10
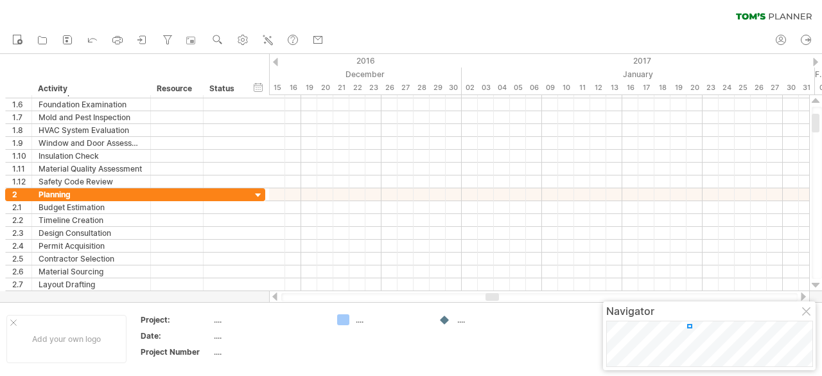
click at [814, 100] on div at bounding box center [816, 101] width 8 height 10
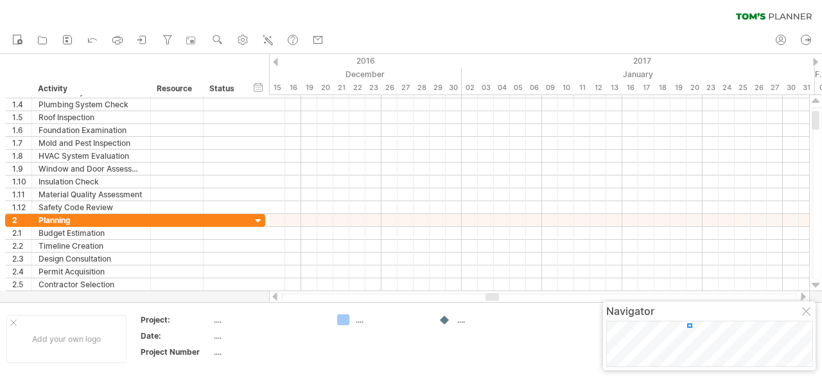
click at [814, 100] on div at bounding box center [816, 101] width 8 height 10
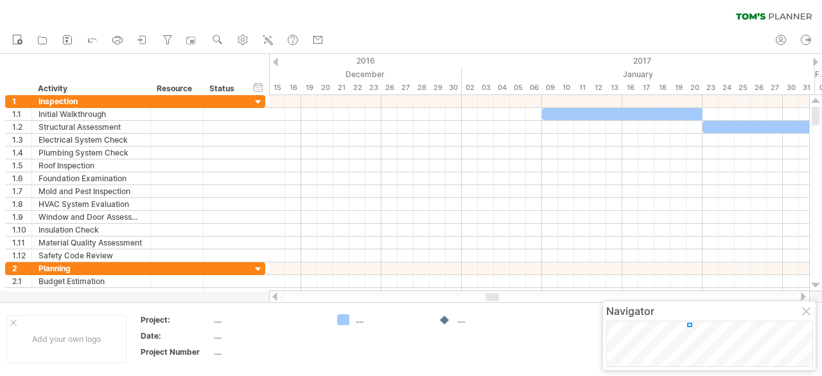
click at [814, 100] on div at bounding box center [816, 101] width 8 height 10
click at [803, 297] on div at bounding box center [803, 296] width 10 height 8
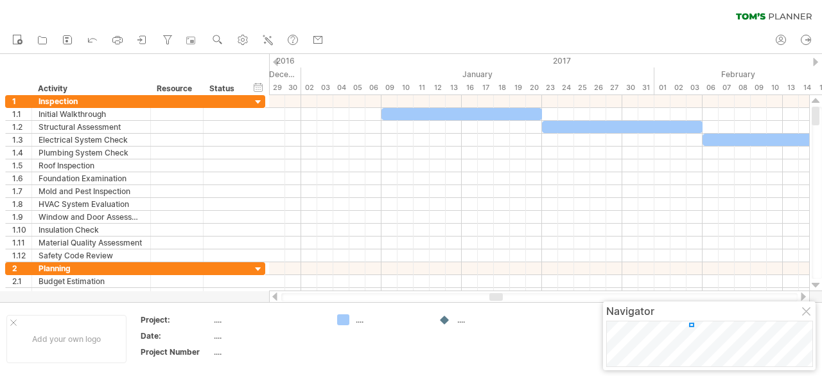
click at [803, 297] on div at bounding box center [803, 296] width 10 height 8
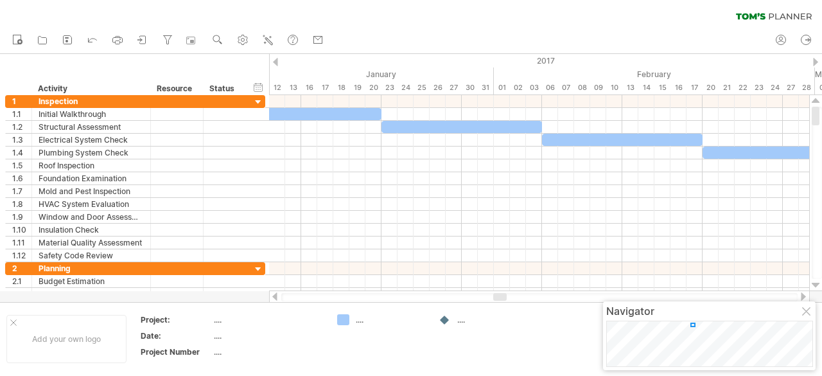
click at [803, 297] on div at bounding box center [803, 296] width 10 height 8
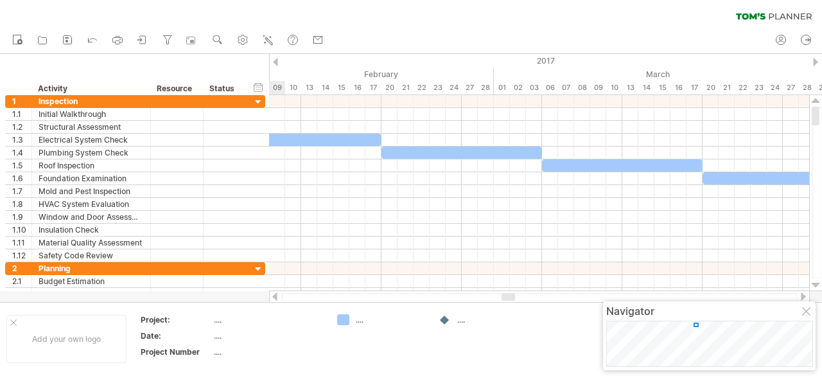
click at [803, 297] on div at bounding box center [803, 296] width 10 height 8
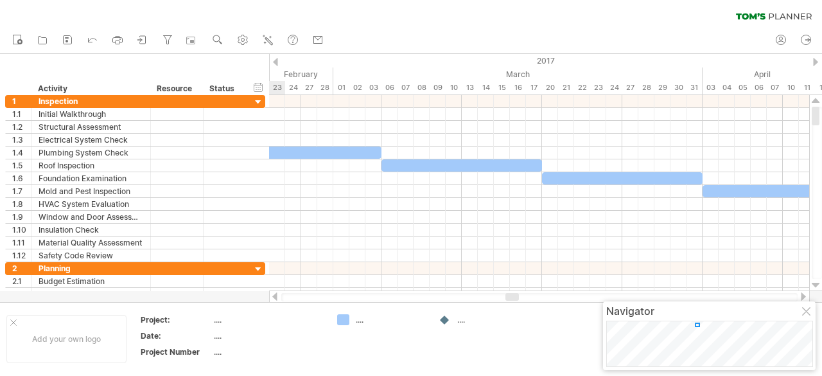
click at [803, 297] on div at bounding box center [803, 296] width 10 height 8
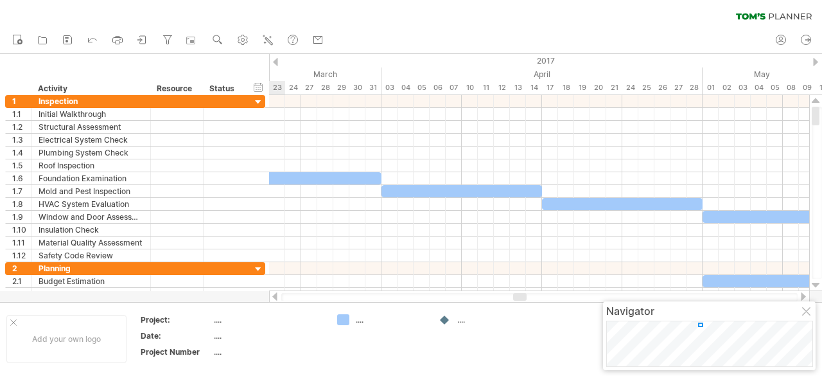
click at [803, 297] on div at bounding box center [803, 296] width 10 height 8
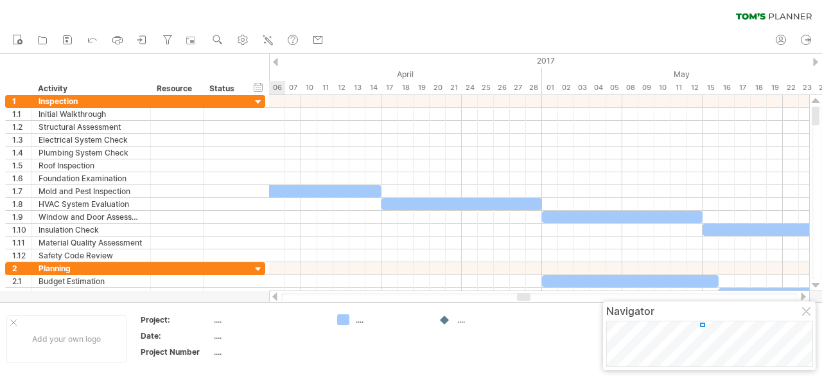
click at [803, 297] on div at bounding box center [803, 296] width 10 height 8
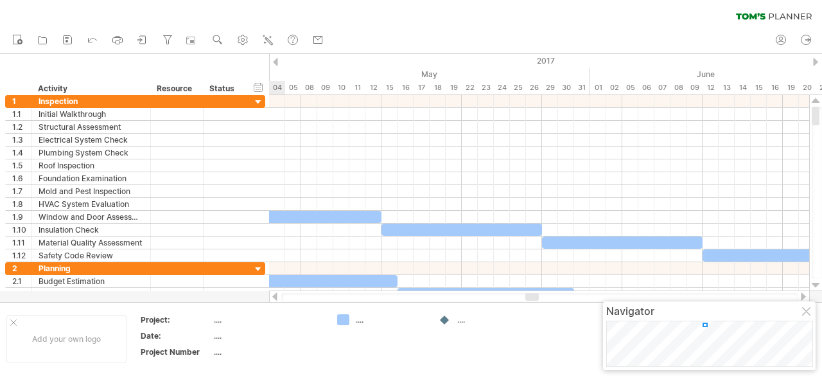
click at [803, 297] on div at bounding box center [803, 296] width 10 height 8
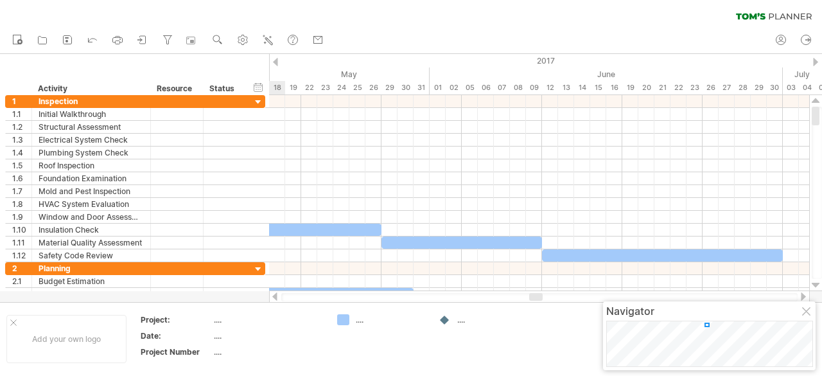
click at [803, 297] on div at bounding box center [803, 296] width 10 height 8
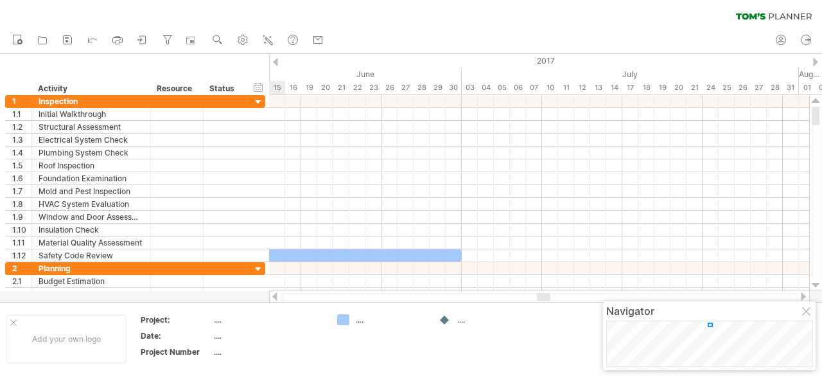
click at [803, 297] on div at bounding box center [803, 296] width 10 height 8
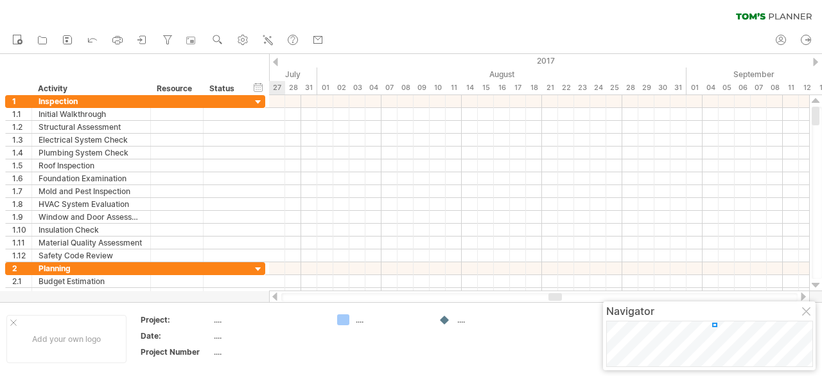
click at [803, 297] on div at bounding box center [803, 296] width 10 height 8
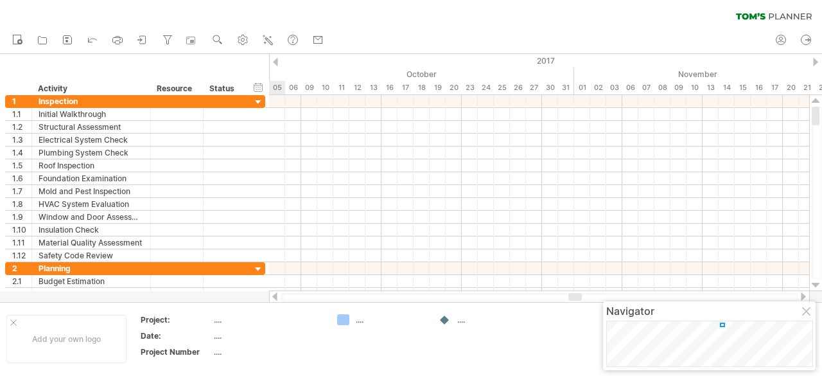
click at [803, 297] on div at bounding box center [803, 296] width 10 height 8
click at [274, 297] on div at bounding box center [275, 296] width 10 height 8
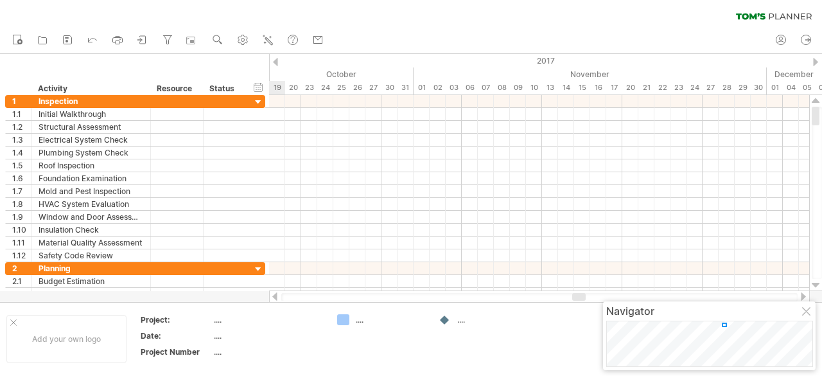
click at [274, 297] on div at bounding box center [275, 296] width 10 height 8
click at [806, 313] on div at bounding box center [807, 312] width 10 height 10
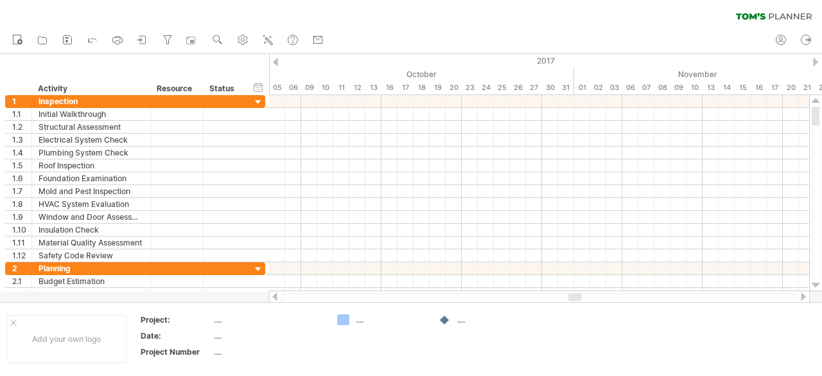
click at [276, 297] on div at bounding box center [275, 296] width 10 height 8
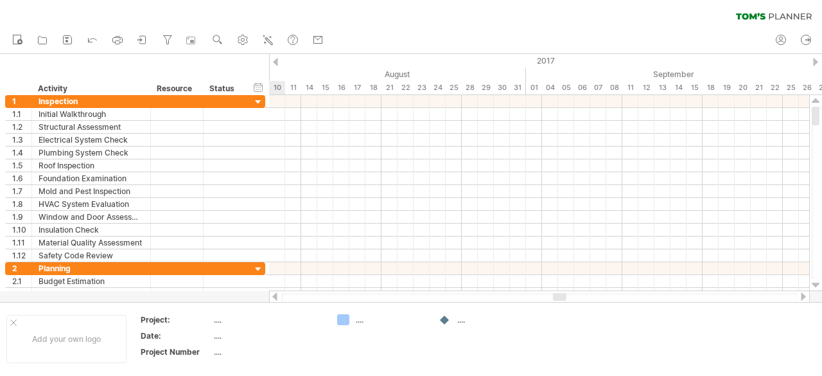
click at [276, 297] on div at bounding box center [275, 296] width 10 height 8
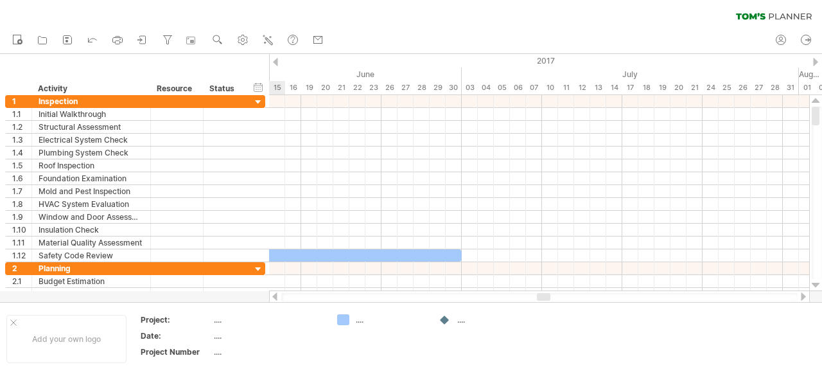
click at [276, 297] on div at bounding box center [275, 296] width 10 height 8
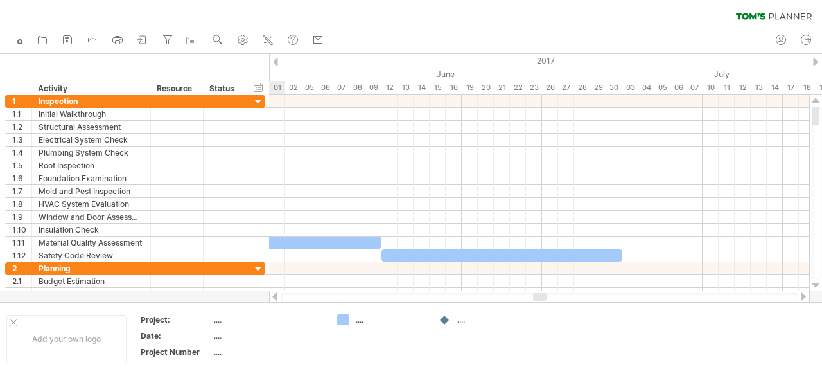
click at [276, 297] on div at bounding box center [275, 296] width 10 height 8
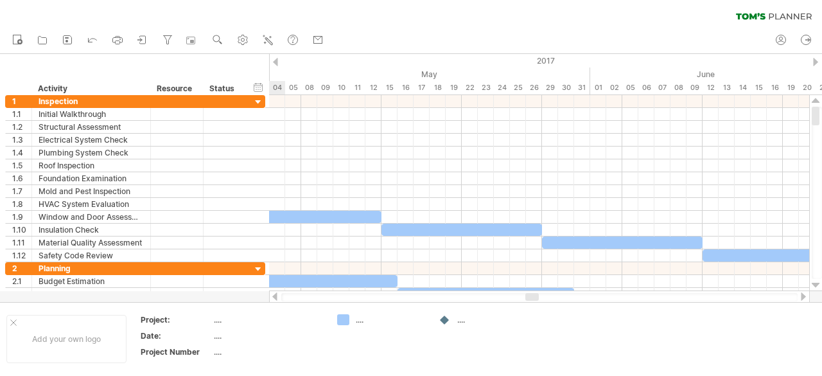
click at [276, 297] on div at bounding box center [275, 296] width 10 height 8
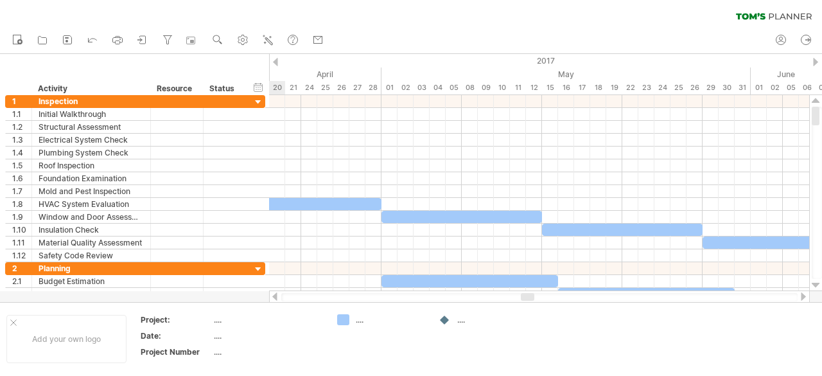
click at [276, 297] on div at bounding box center [275, 296] width 10 height 8
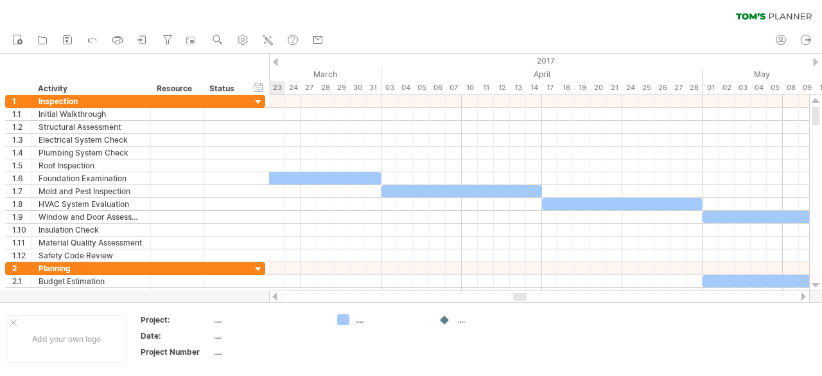
click at [276, 297] on div at bounding box center [275, 296] width 10 height 8
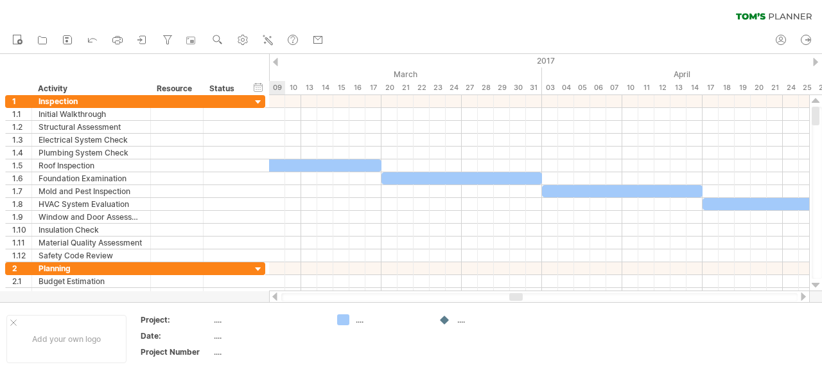
click at [276, 297] on div at bounding box center [275, 296] width 10 height 8
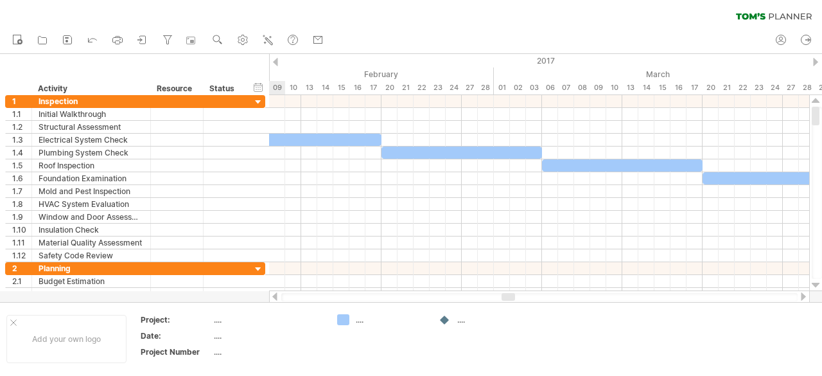
click at [276, 297] on div at bounding box center [275, 296] width 10 height 8
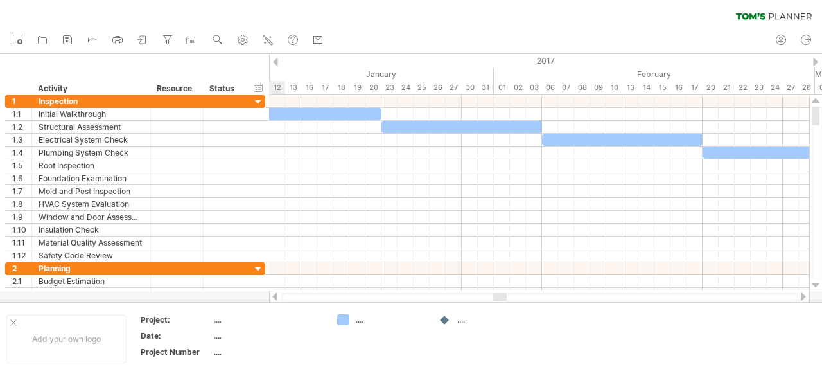
click at [276, 297] on div at bounding box center [275, 296] width 10 height 8
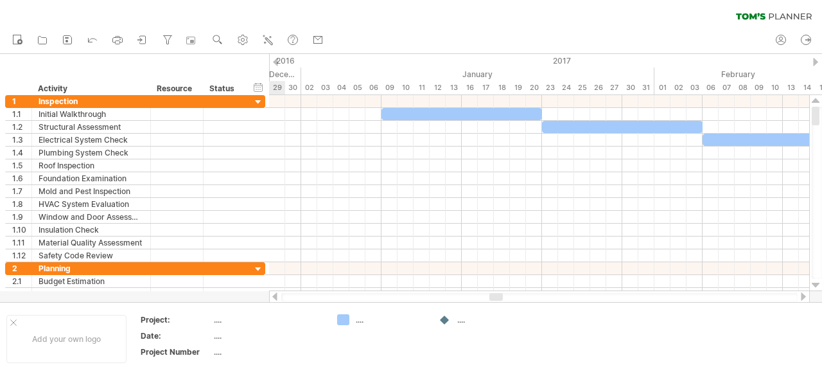
click at [276, 297] on div at bounding box center [275, 296] width 10 height 8
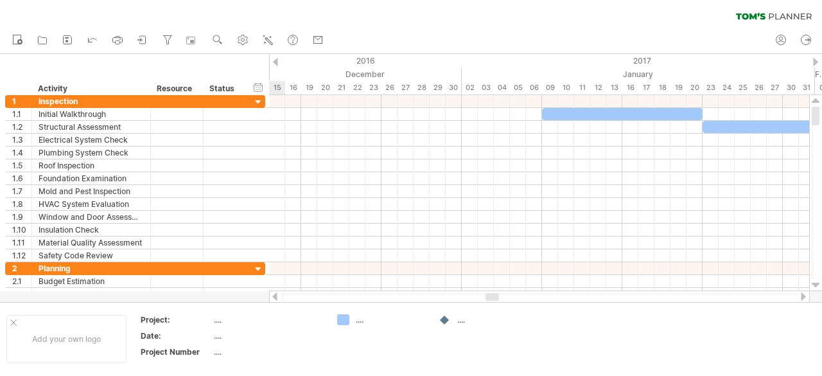
click at [276, 297] on div at bounding box center [275, 296] width 10 height 8
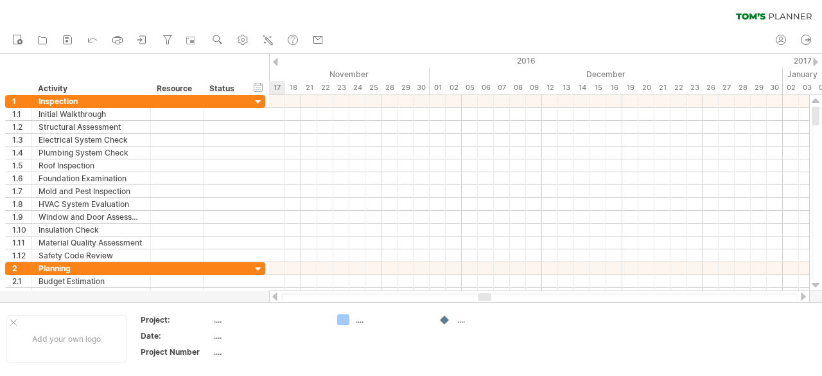
click at [276, 297] on div at bounding box center [275, 296] width 10 height 8
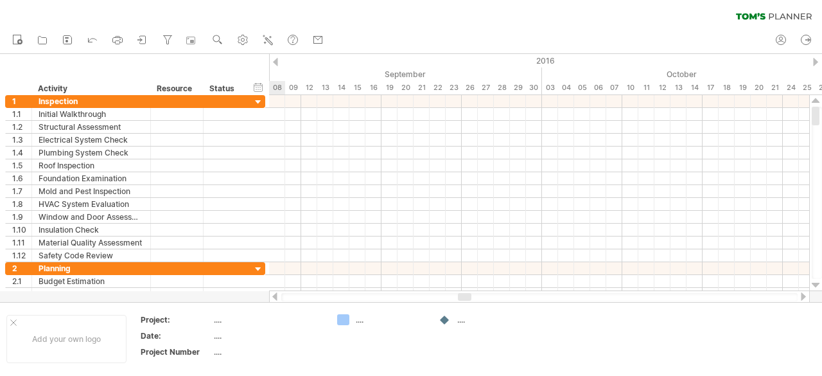
click at [276, 297] on div at bounding box center [275, 296] width 10 height 8
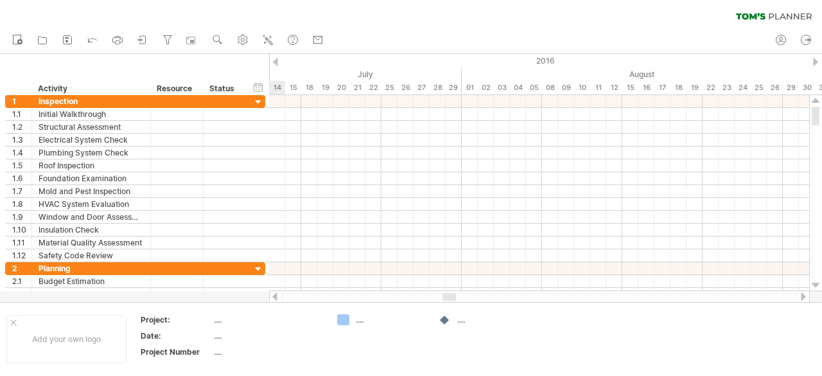
click at [276, 297] on div at bounding box center [275, 296] width 10 height 8
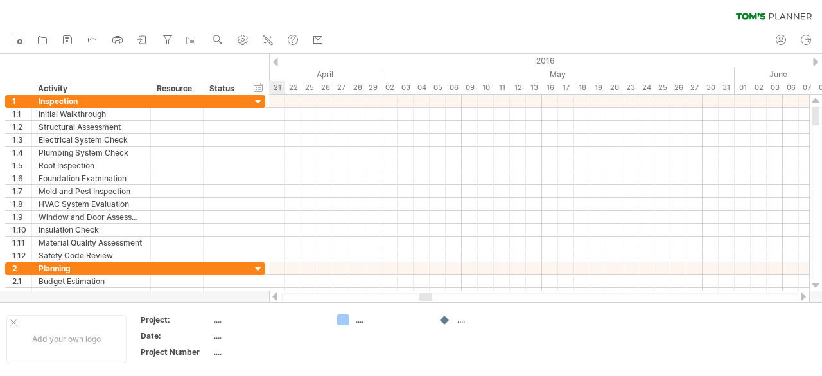
click at [276, 297] on div at bounding box center [275, 296] width 10 height 8
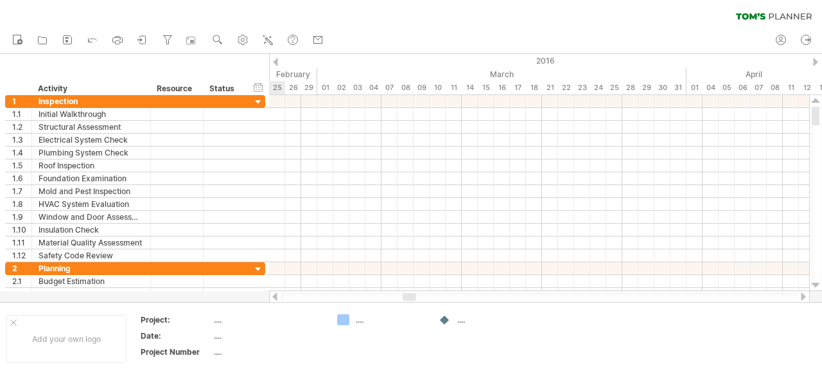
click at [276, 297] on div at bounding box center [275, 296] width 10 height 8
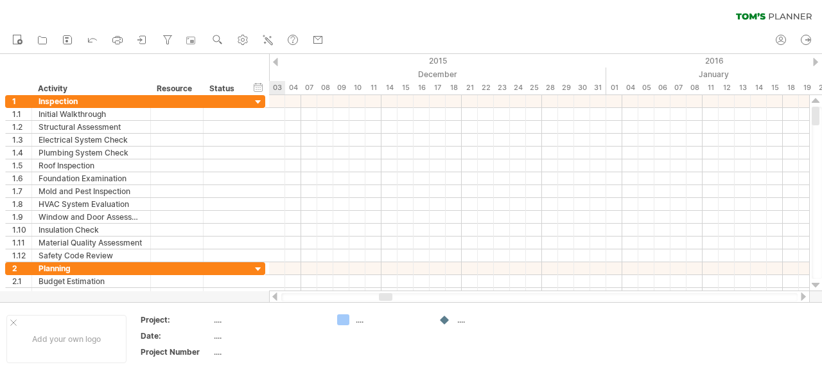
click at [276, 297] on div at bounding box center [275, 296] width 10 height 8
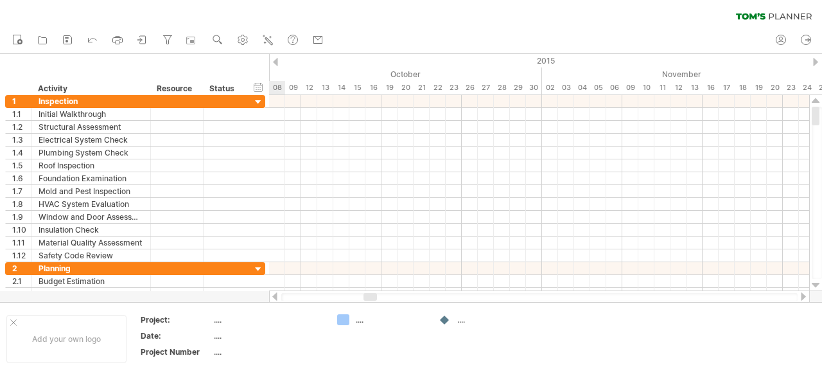
click at [276, 297] on div at bounding box center [275, 296] width 10 height 8
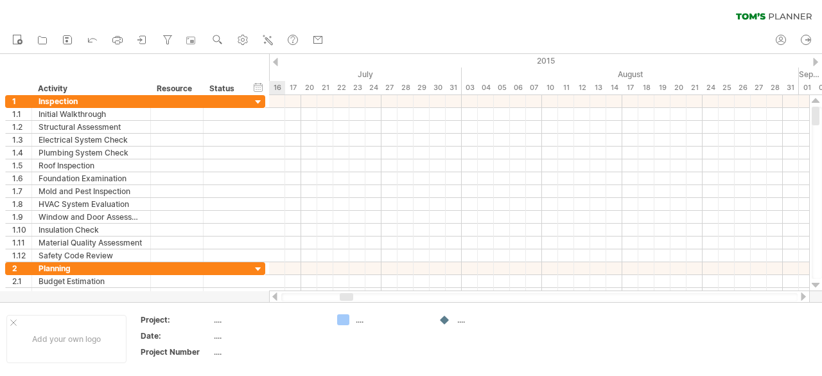
click at [276, 297] on div at bounding box center [275, 296] width 10 height 8
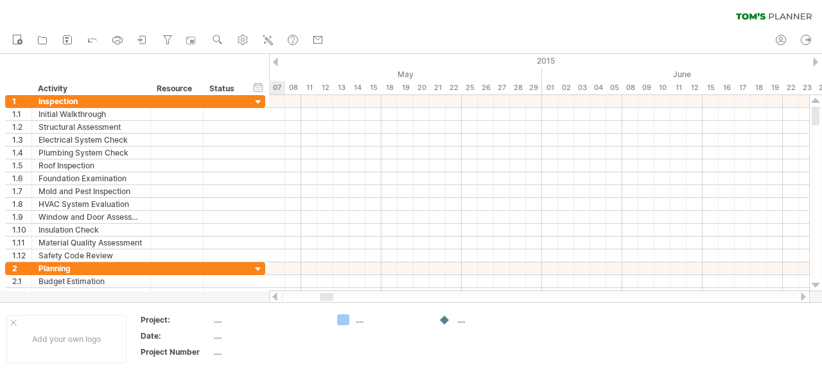
click at [276, 297] on div at bounding box center [275, 296] width 10 height 8
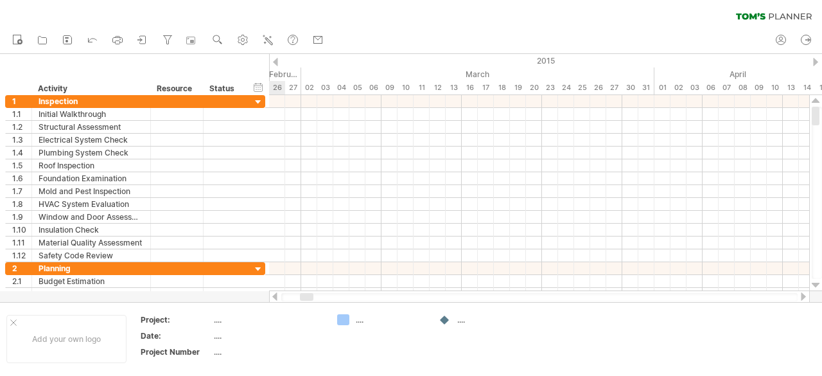
click at [276, 297] on div at bounding box center [275, 296] width 10 height 8
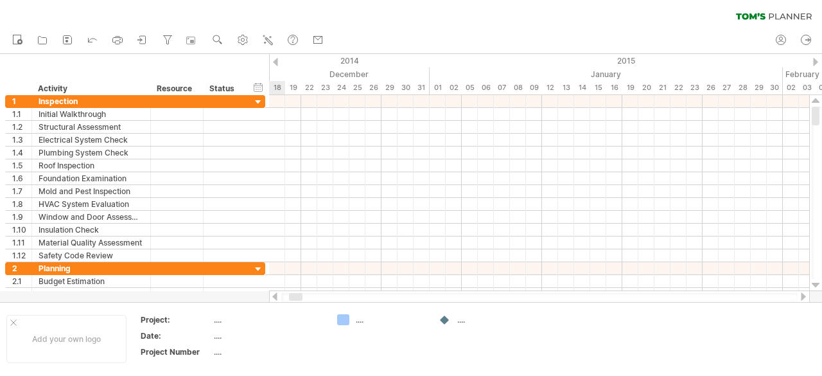
click at [276, 297] on div at bounding box center [275, 296] width 10 height 8
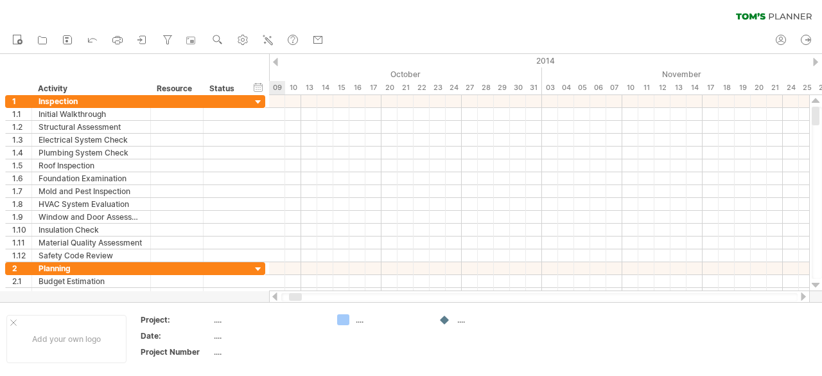
click at [276, 297] on div at bounding box center [275, 296] width 10 height 8
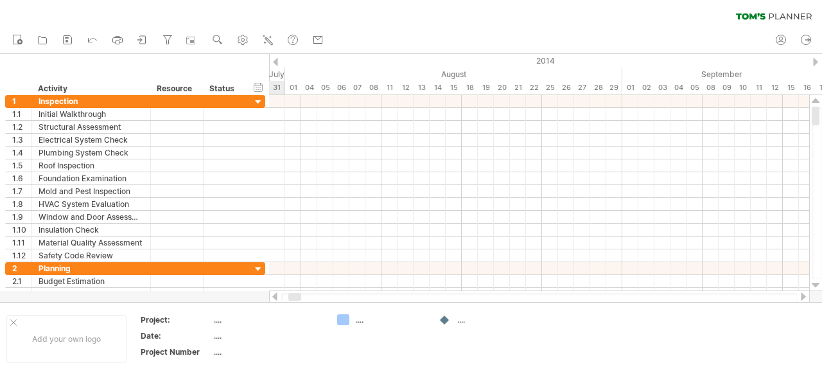
click at [276, 297] on div at bounding box center [275, 296] width 10 height 8
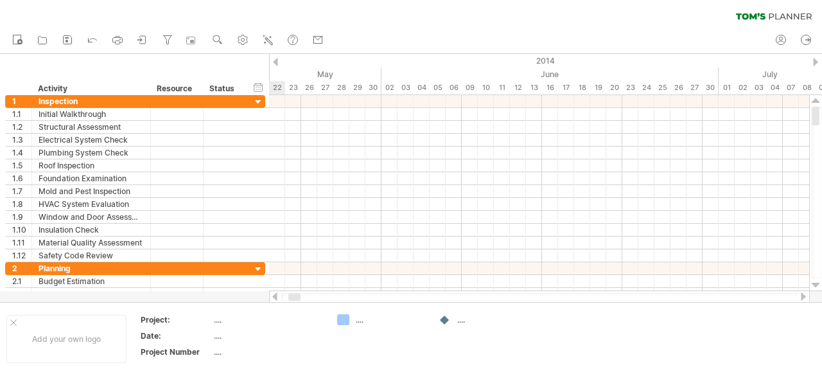
click at [276, 297] on div at bounding box center [275, 296] width 10 height 8
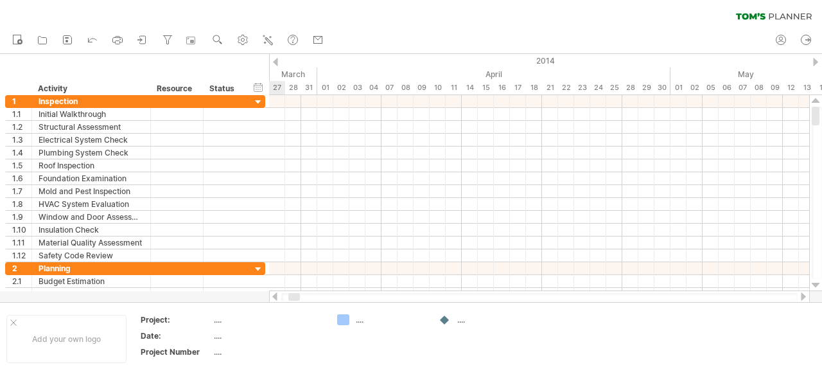
click at [276, 297] on div at bounding box center [275, 296] width 10 height 8
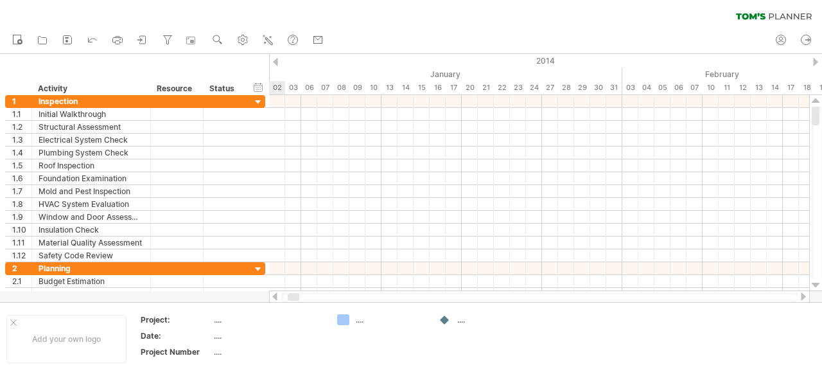
click at [276, 297] on div at bounding box center [275, 296] width 10 height 8
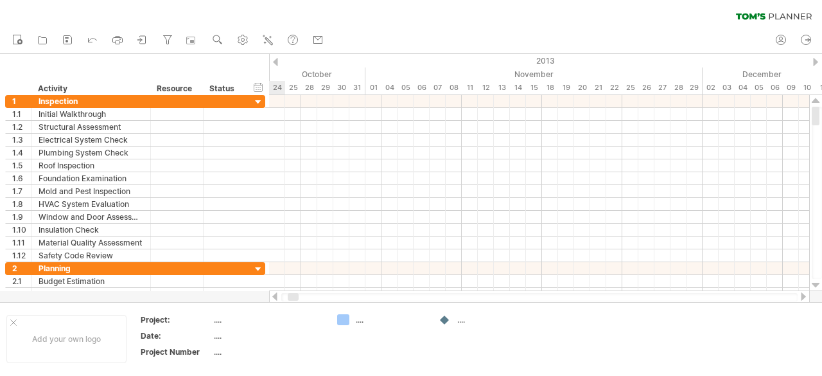
click at [276, 297] on div at bounding box center [275, 296] width 10 height 8
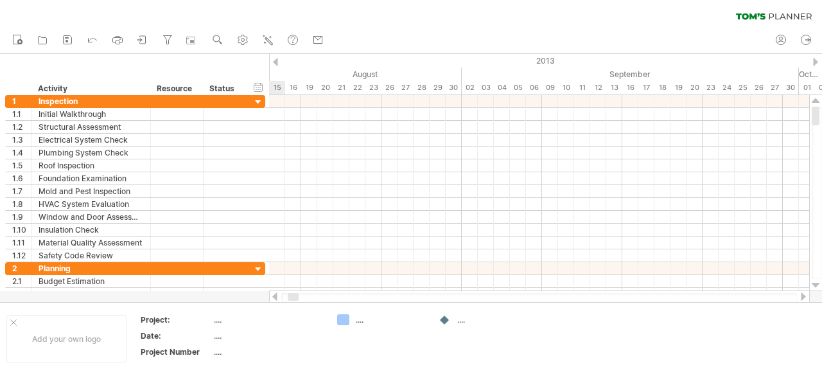
click at [276, 297] on div at bounding box center [275, 296] width 10 height 8
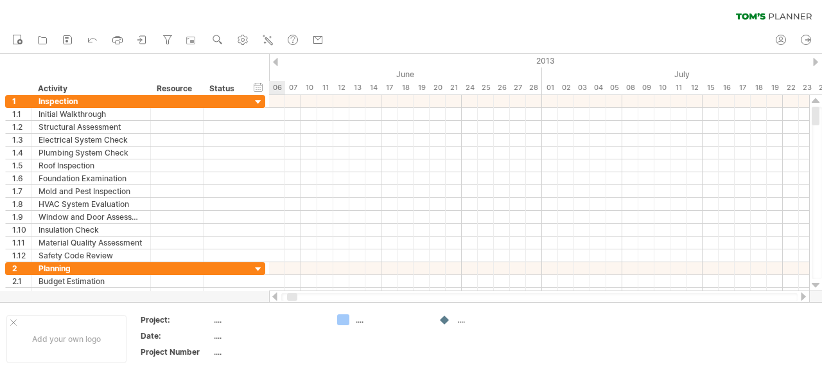
click at [276, 297] on div at bounding box center [275, 296] width 10 height 8
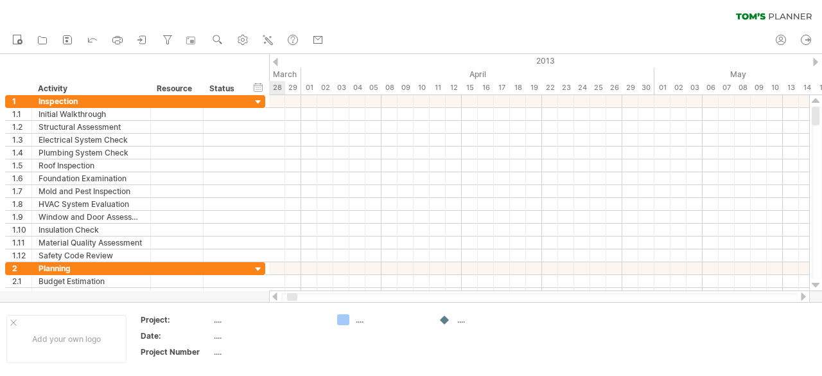
click at [276, 297] on div at bounding box center [275, 296] width 10 height 8
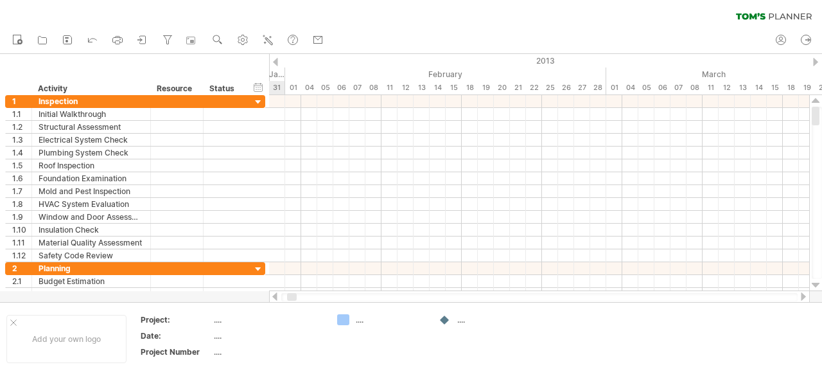
click at [276, 297] on div at bounding box center [275, 296] width 10 height 8
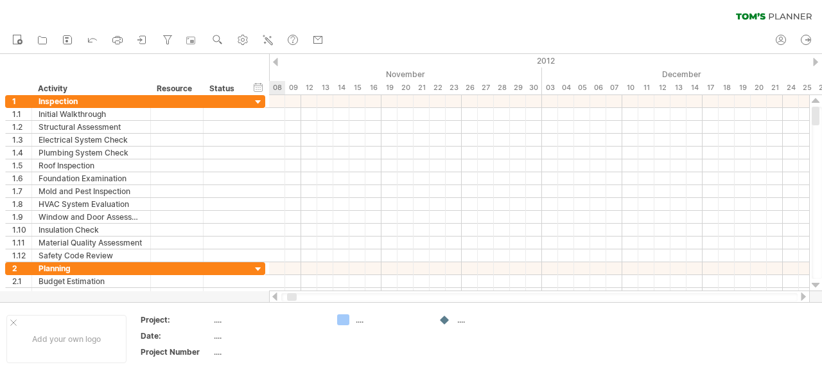
click at [276, 297] on div at bounding box center [275, 296] width 10 height 8
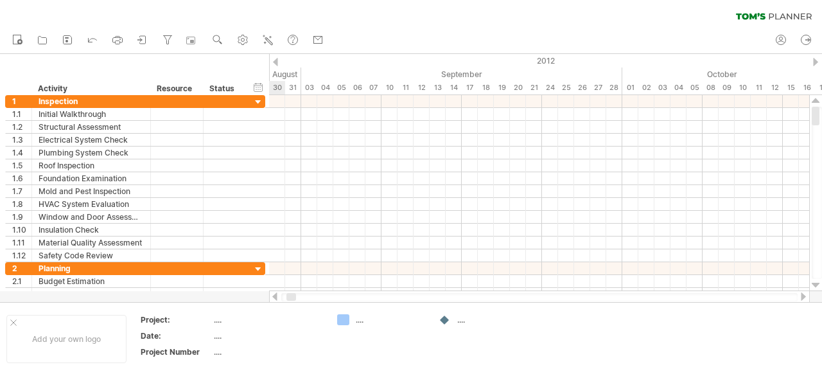
click at [276, 297] on div at bounding box center [275, 296] width 10 height 8
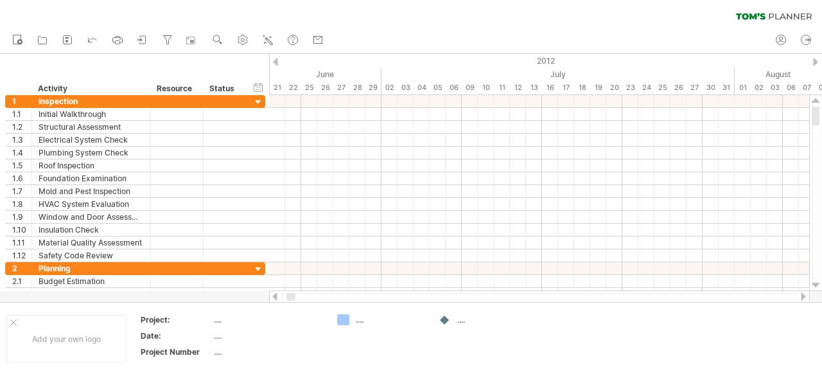
click at [274, 298] on div at bounding box center [275, 296] width 10 height 8
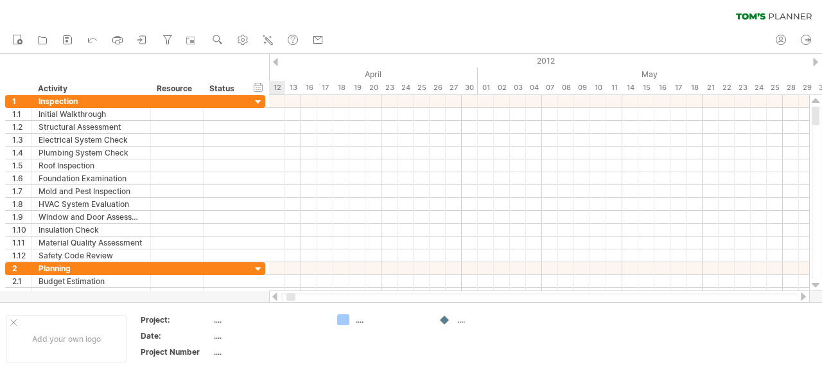
click at [274, 298] on div at bounding box center [275, 296] width 10 height 8
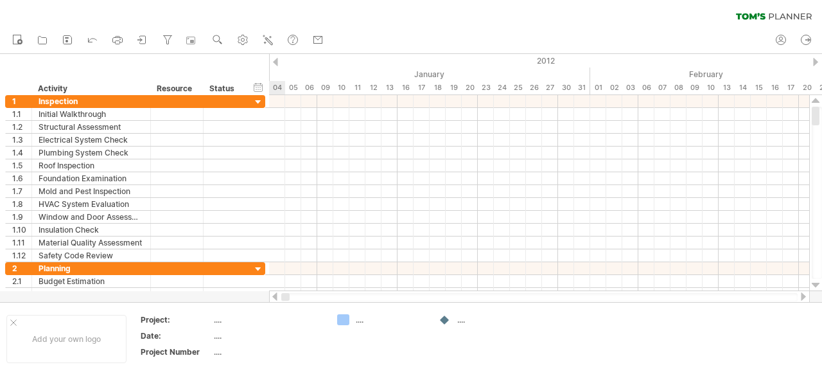
drag, startPoint x: 290, startPoint y: 297, endPoint x: 266, endPoint y: 299, distance: 24.4
click at [266, 299] on div "Trying to reach [DOMAIN_NAME] Connected again... 0% clear filter new 1" at bounding box center [411, 188] width 822 height 376
drag, startPoint x: 289, startPoint y: 296, endPoint x: 269, endPoint y: 295, distance: 19.9
click at [269, 295] on div at bounding box center [539, 296] width 541 height 13
